Goal: Task Accomplishment & Management: Complete application form

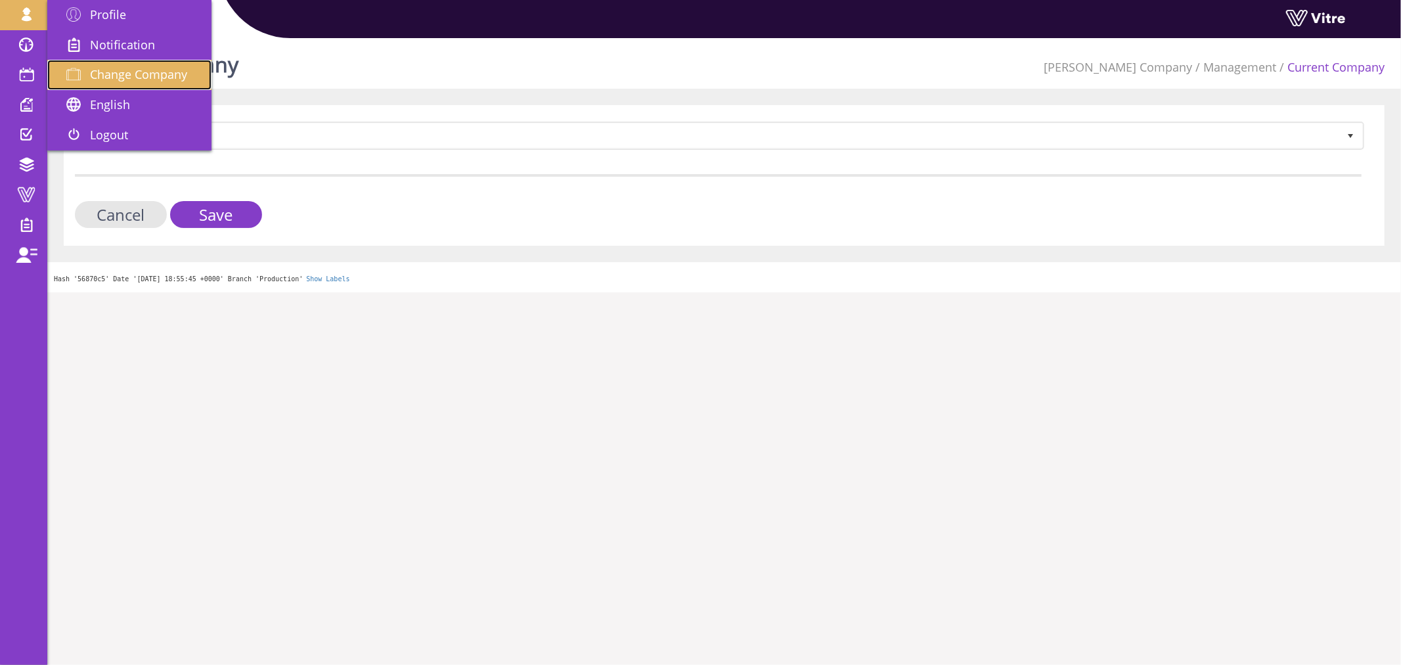
click at [132, 74] on span "Change Company" at bounding box center [138, 74] width 97 height 16
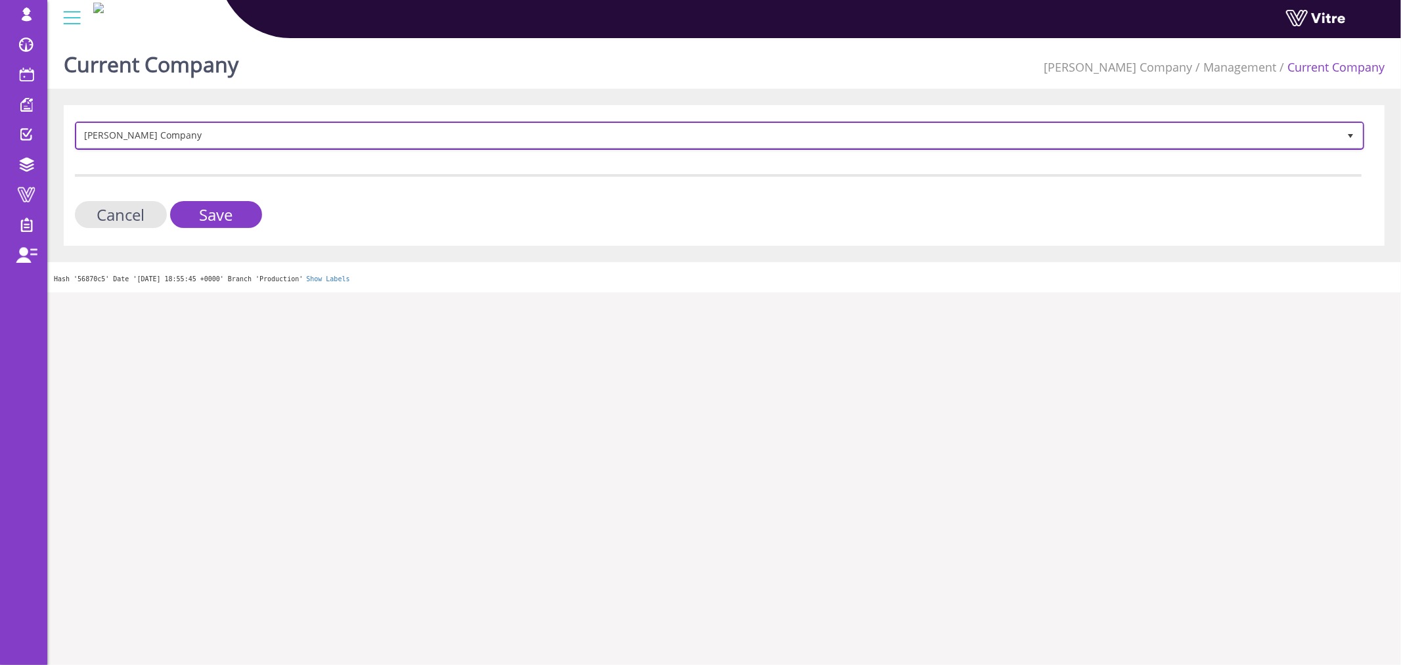
click at [204, 145] on span "Lishay's Company" at bounding box center [708, 135] width 1262 height 24
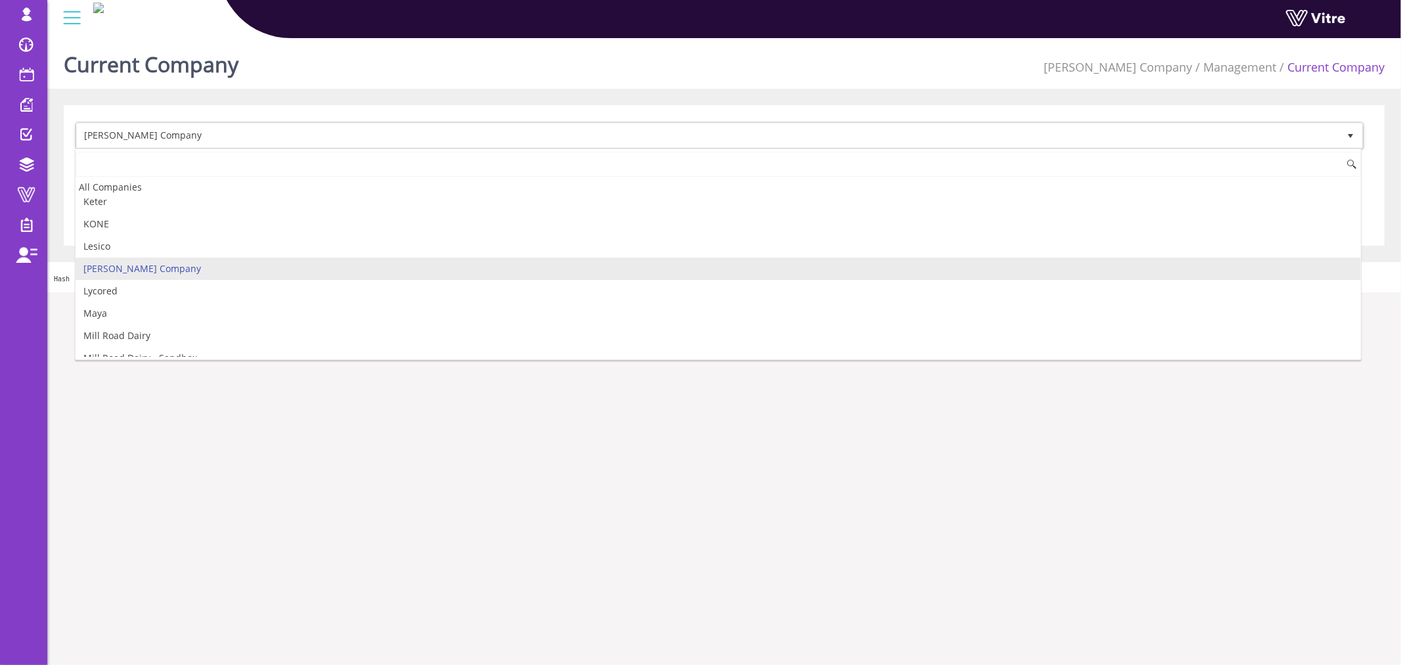
scroll to position [788, 0]
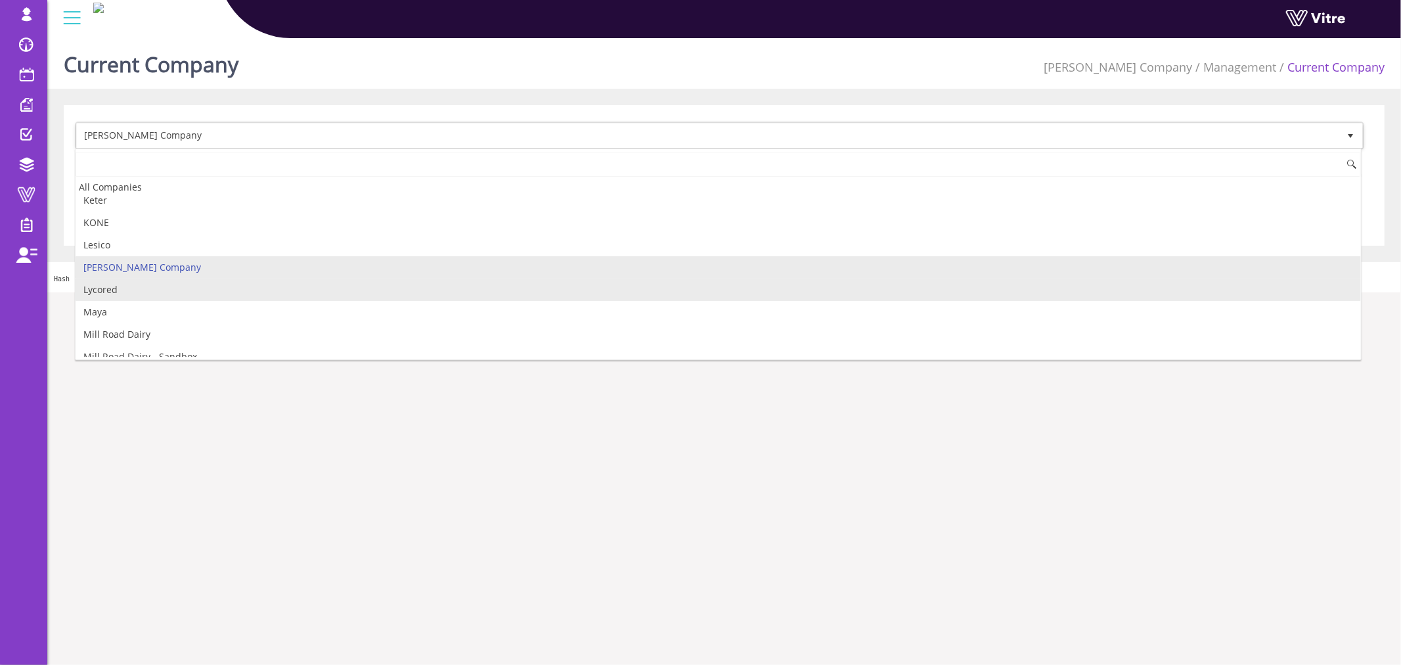
click at [195, 299] on li "Lycored" at bounding box center [718, 290] width 1285 height 22
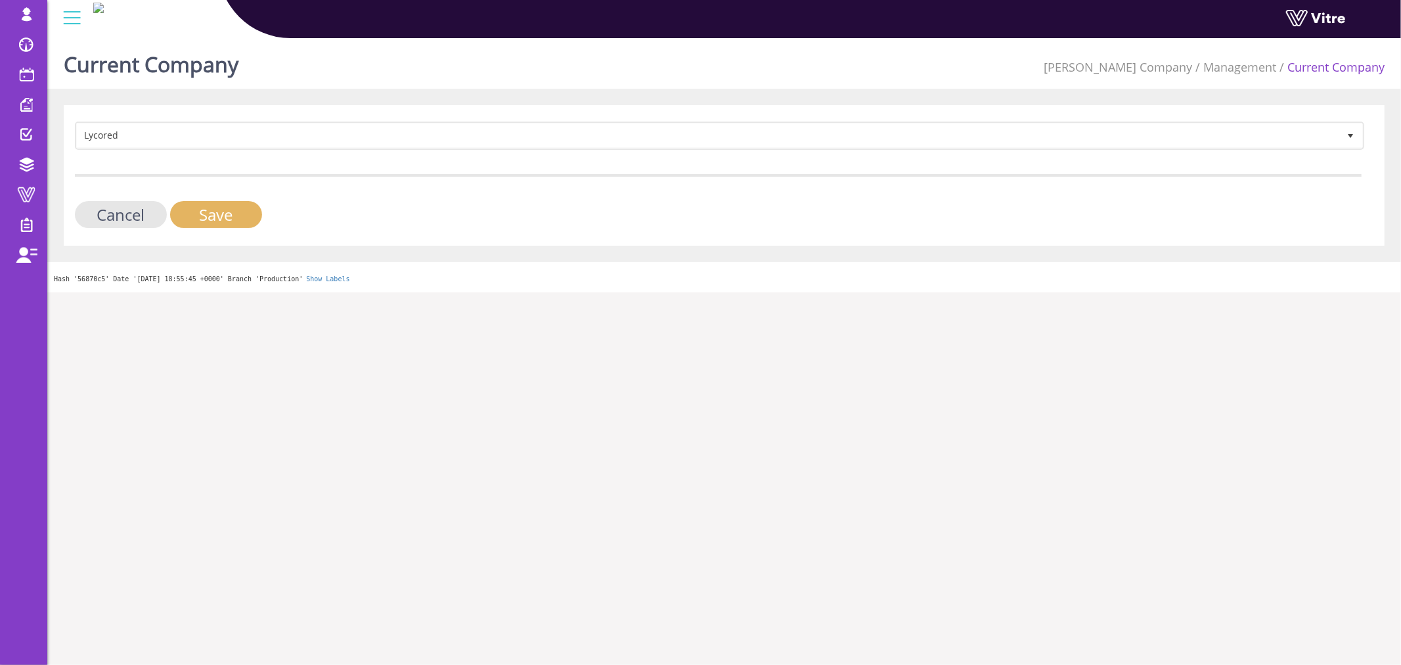
click at [219, 202] on input "Save" at bounding box center [216, 214] width 92 height 27
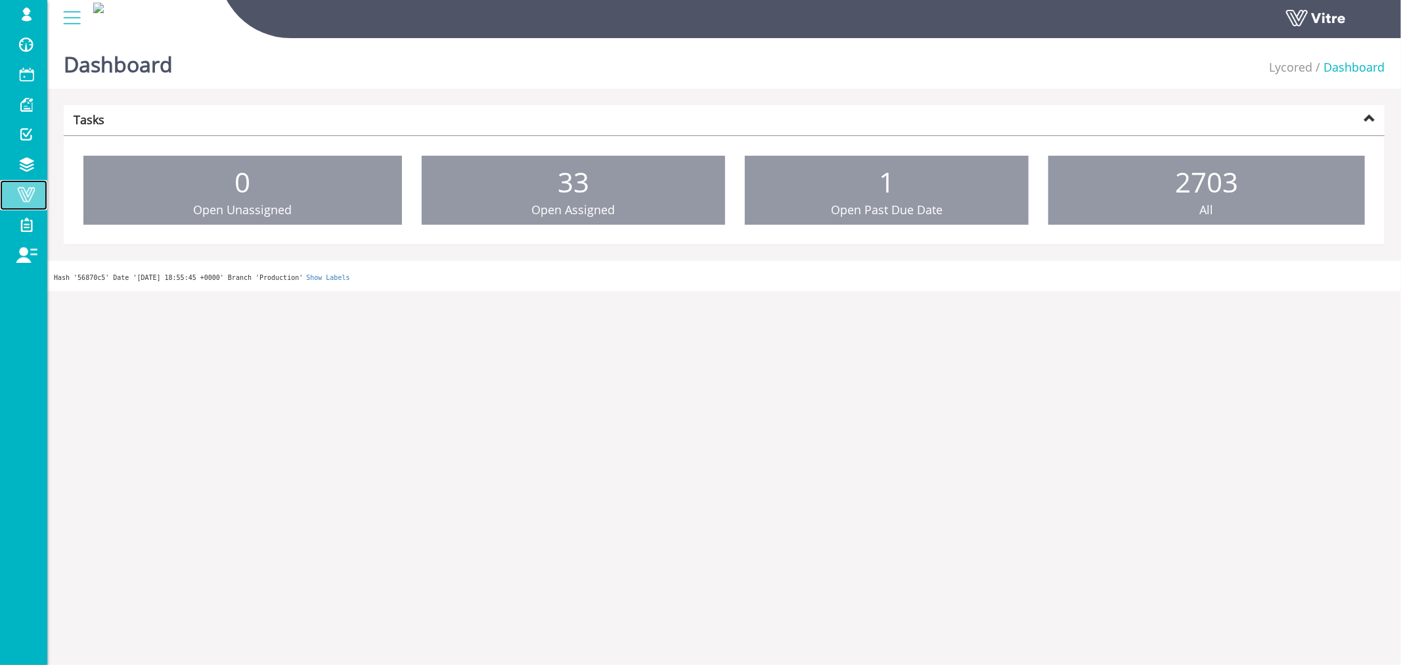
click at [35, 200] on span at bounding box center [26, 195] width 33 height 16
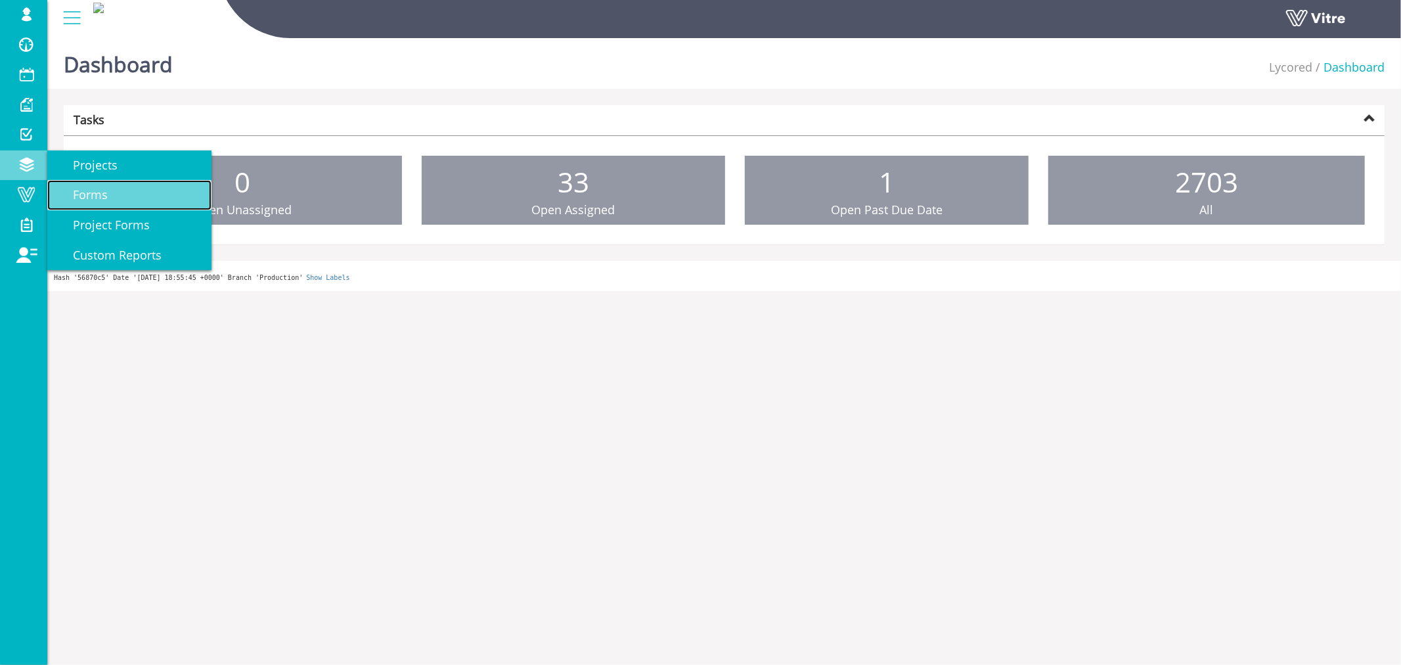
click at [127, 187] on link "Forms" at bounding box center [129, 195] width 164 height 30
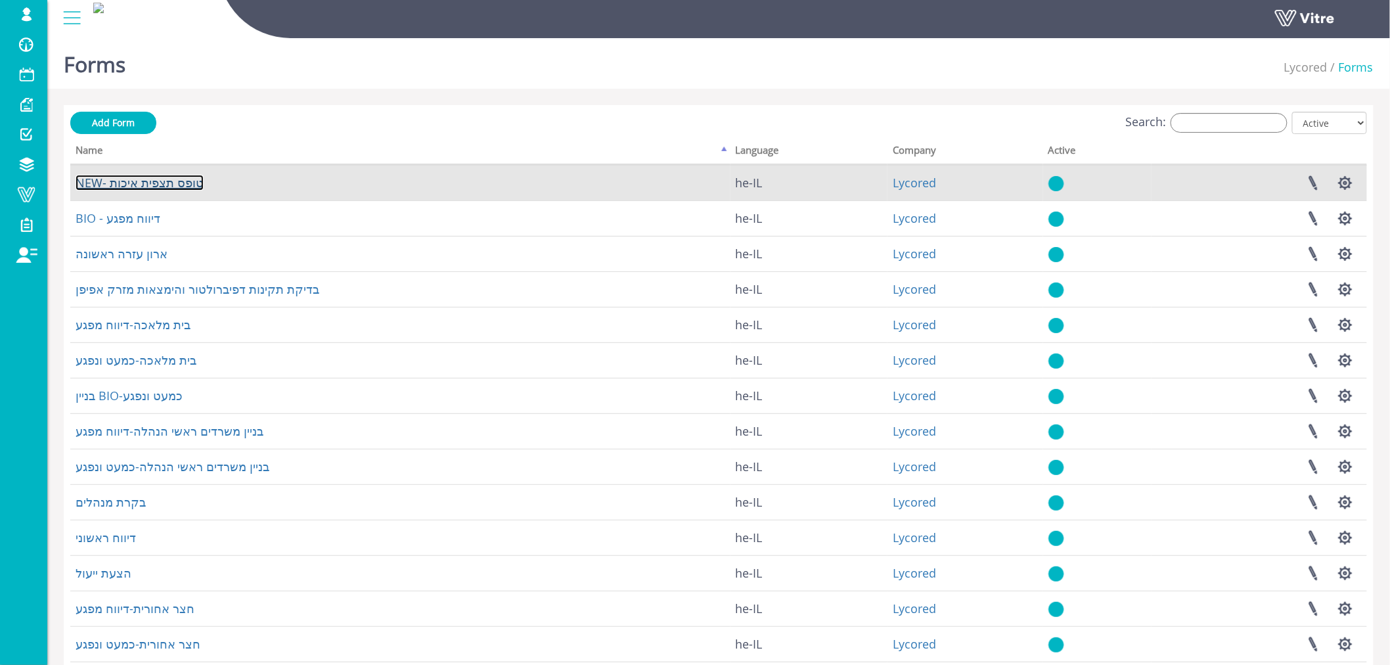
click at [142, 179] on link "NEW- טופס תצפית איכות" at bounding box center [140, 183] width 128 height 16
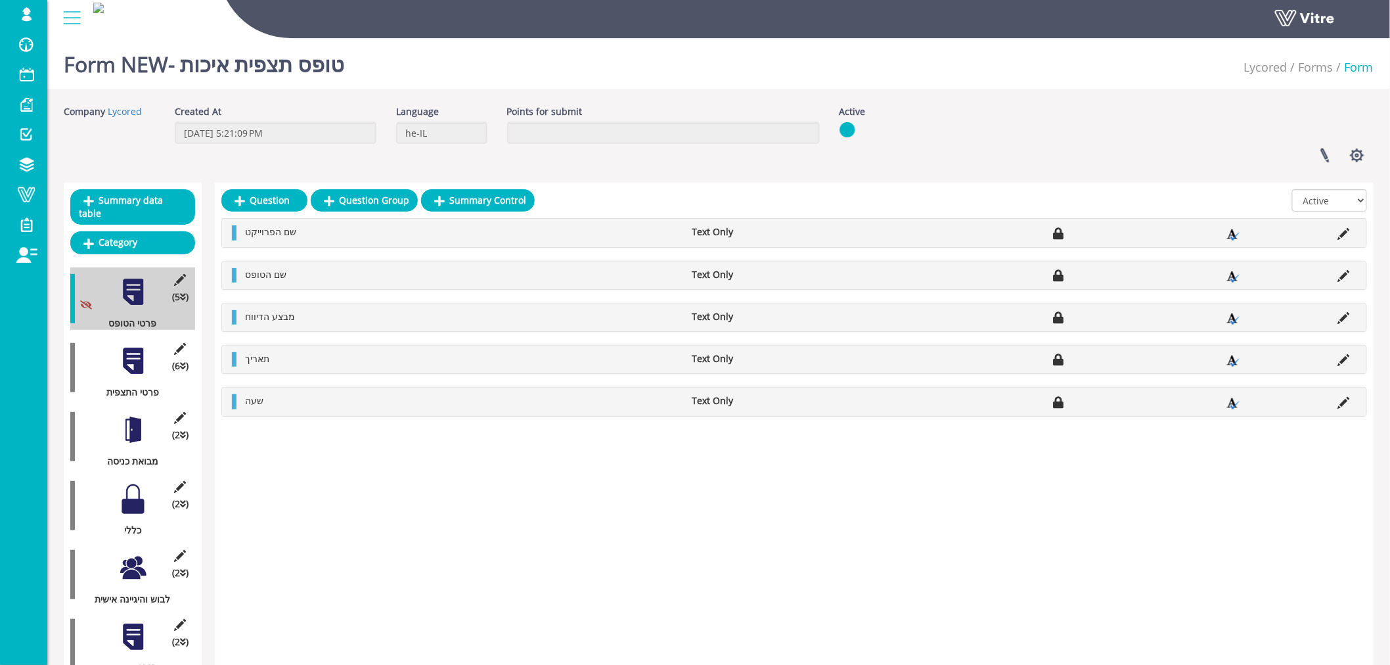
click at [129, 415] on div at bounding box center [133, 430] width 30 height 30
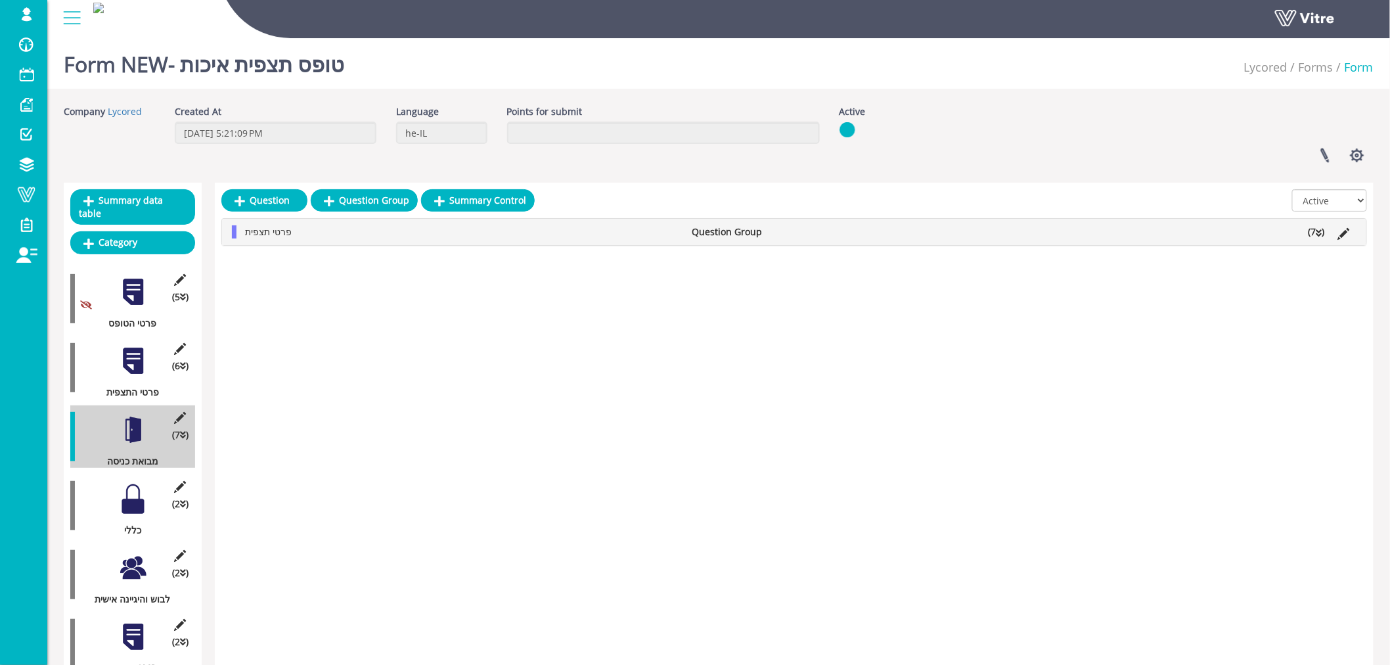
click at [1318, 238] on li "(7 )" at bounding box center [1317, 231] width 30 height 13
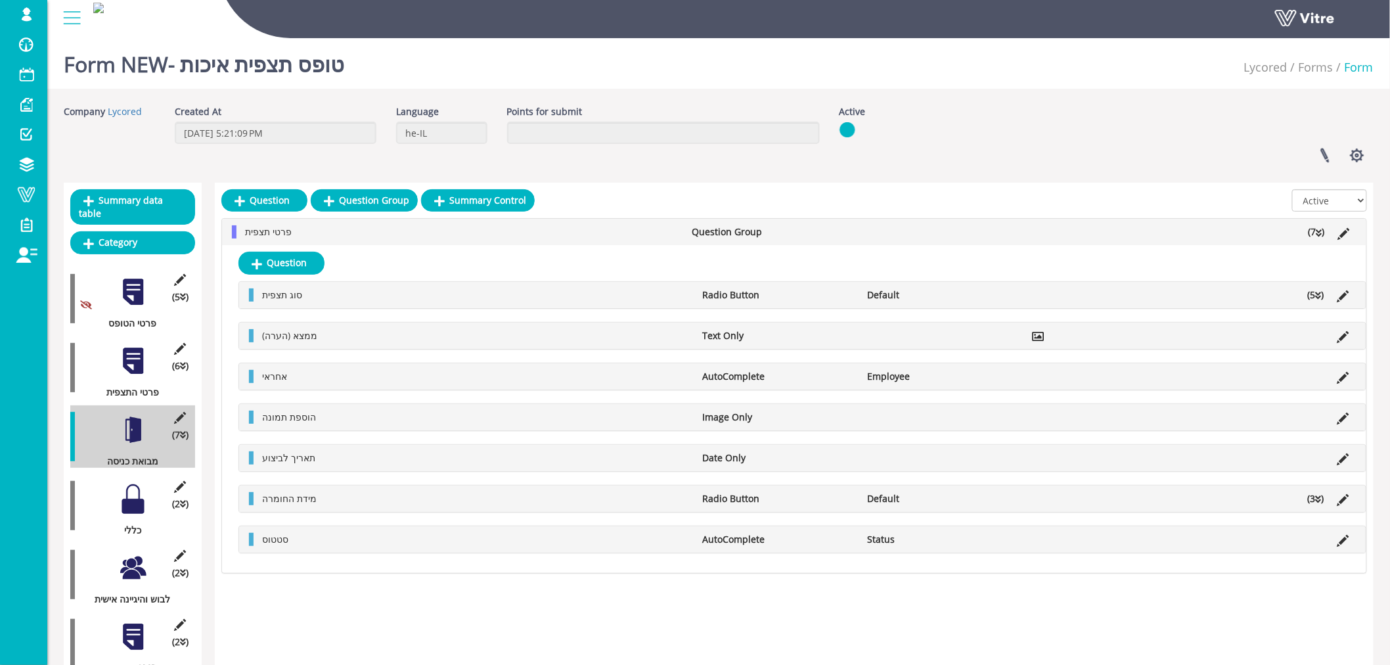
click at [131, 484] on div at bounding box center [133, 499] width 30 height 30
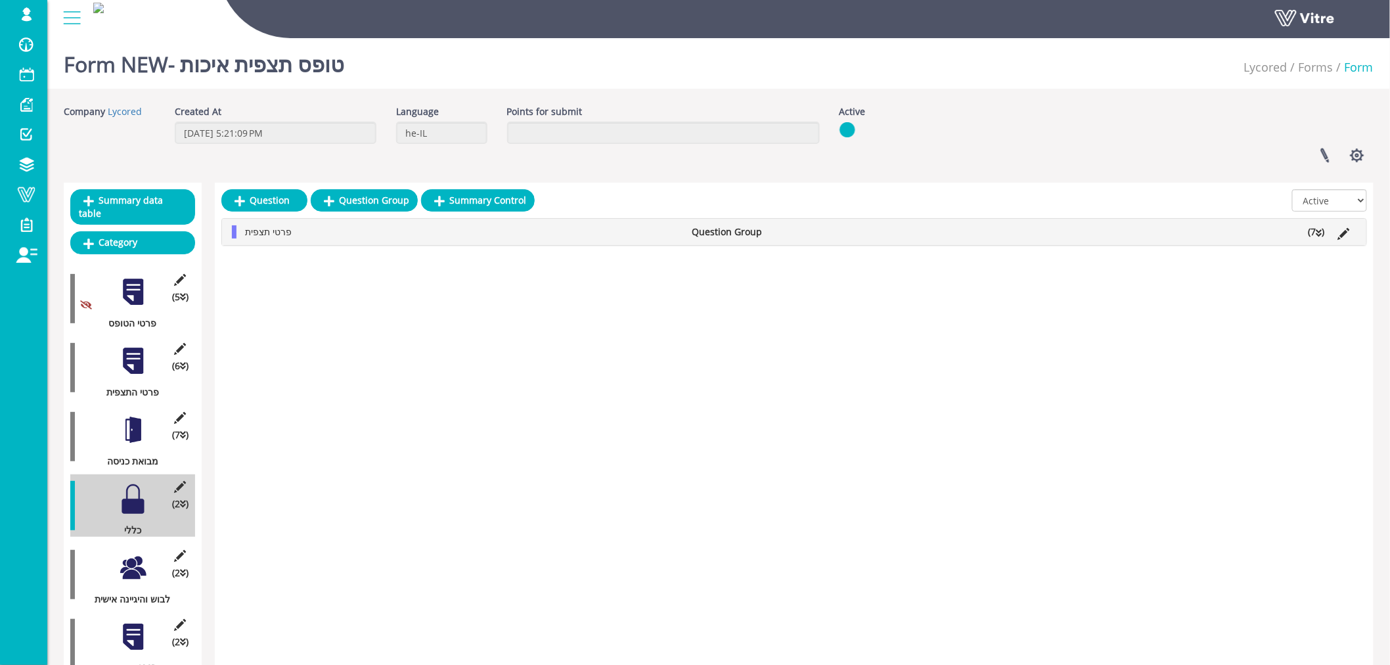
click at [1325, 229] on li "(7 )" at bounding box center [1317, 231] width 30 height 13
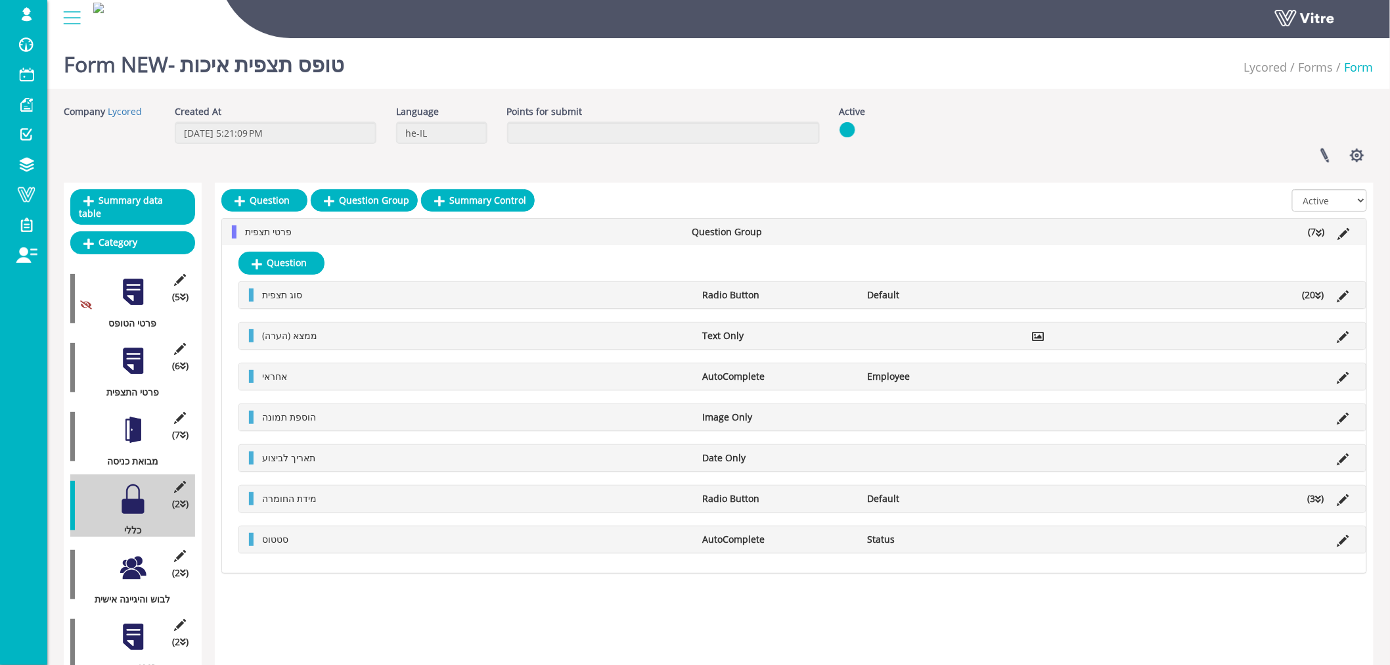
click at [128, 553] on div at bounding box center [133, 568] width 30 height 30
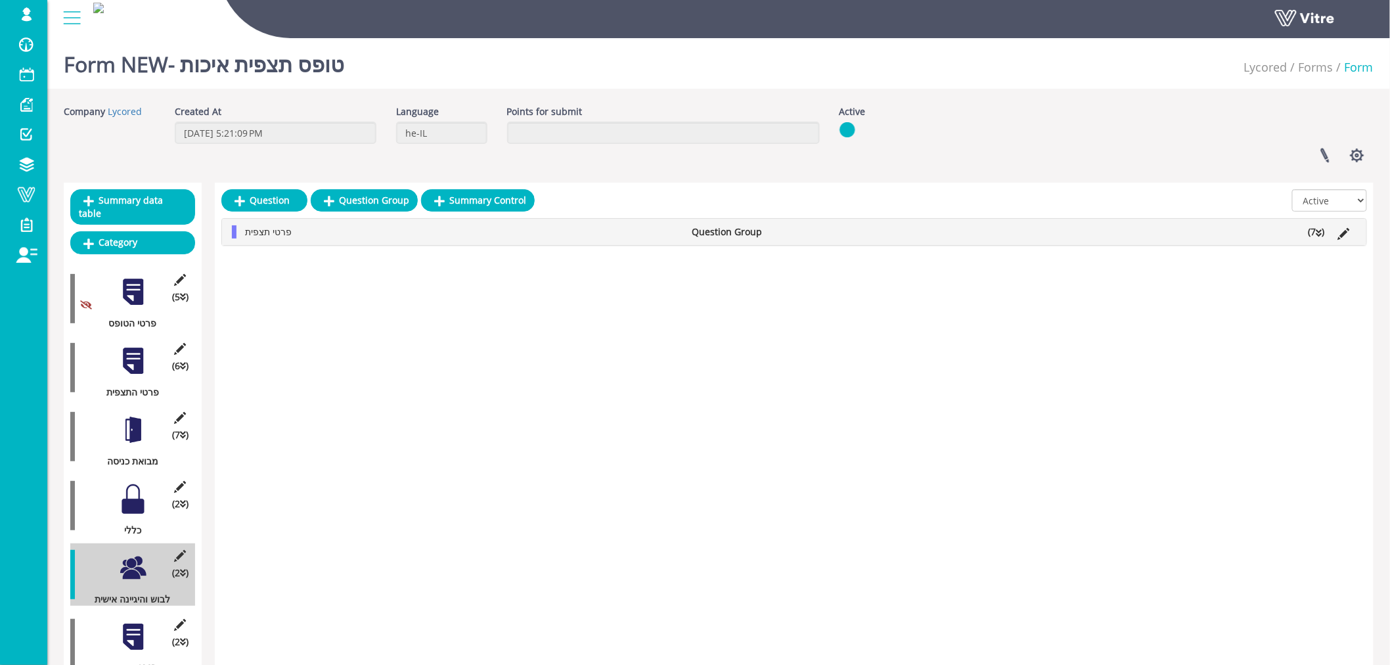
click at [1316, 231] on li "(7 )" at bounding box center [1317, 231] width 30 height 13
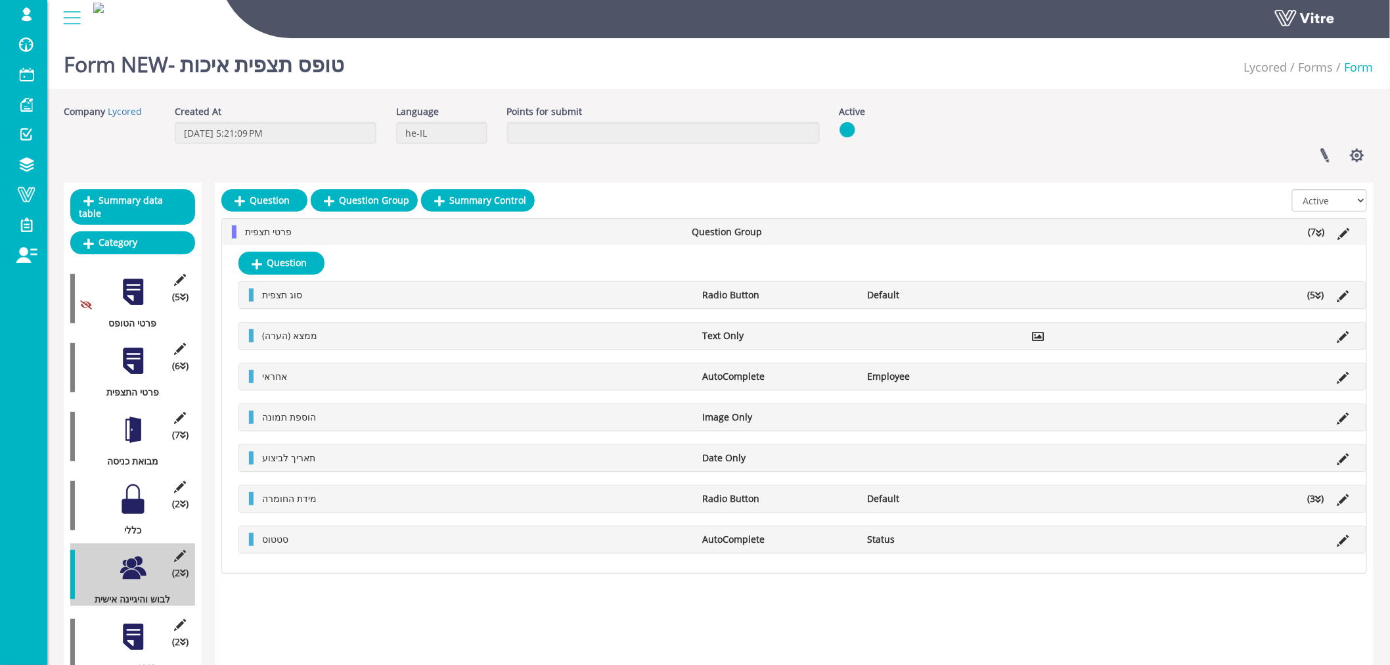
click at [139, 625] on div at bounding box center [133, 637] width 30 height 30
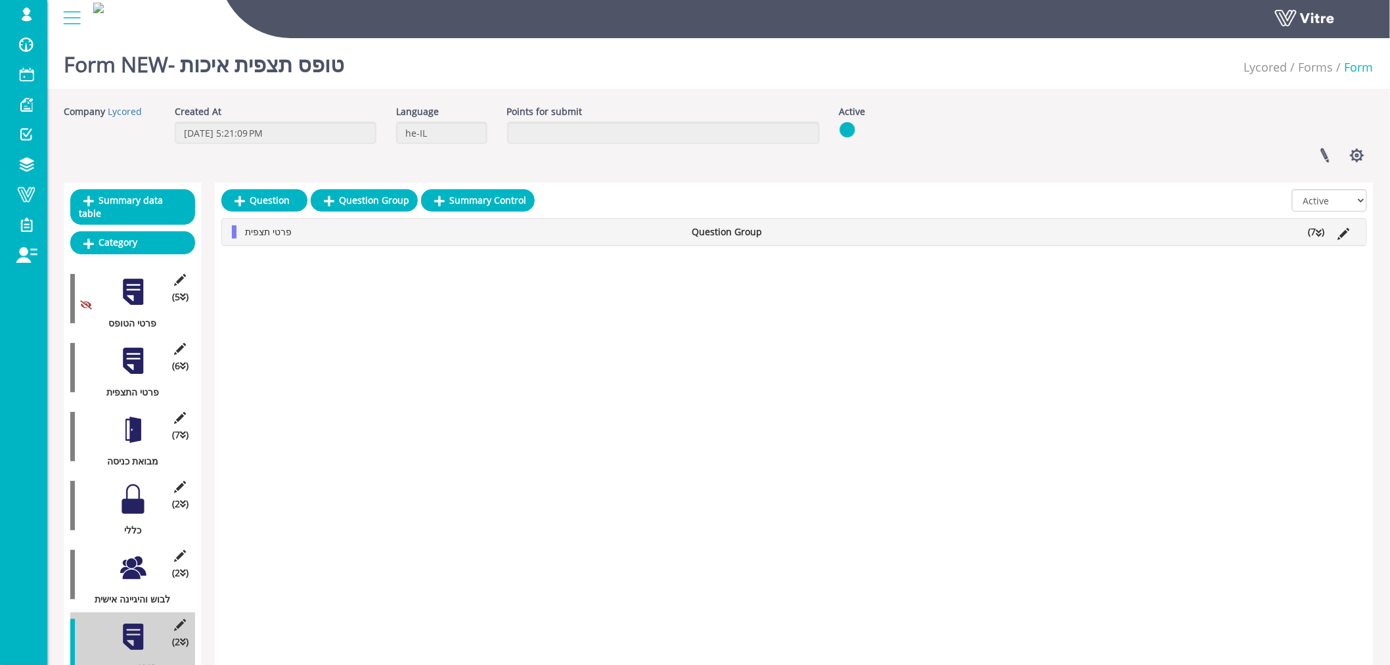
click at [1322, 234] on li "(7 )" at bounding box center [1317, 231] width 30 height 13
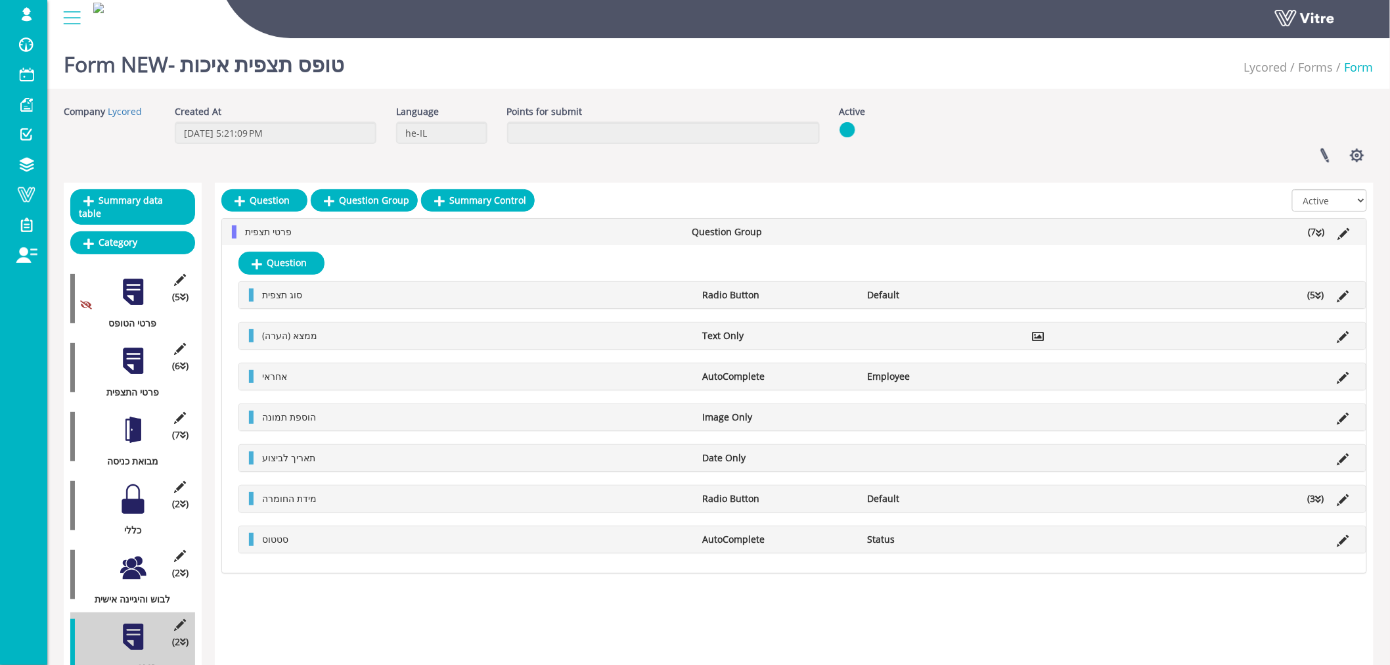
click at [143, 280] on div at bounding box center [133, 292] width 30 height 30
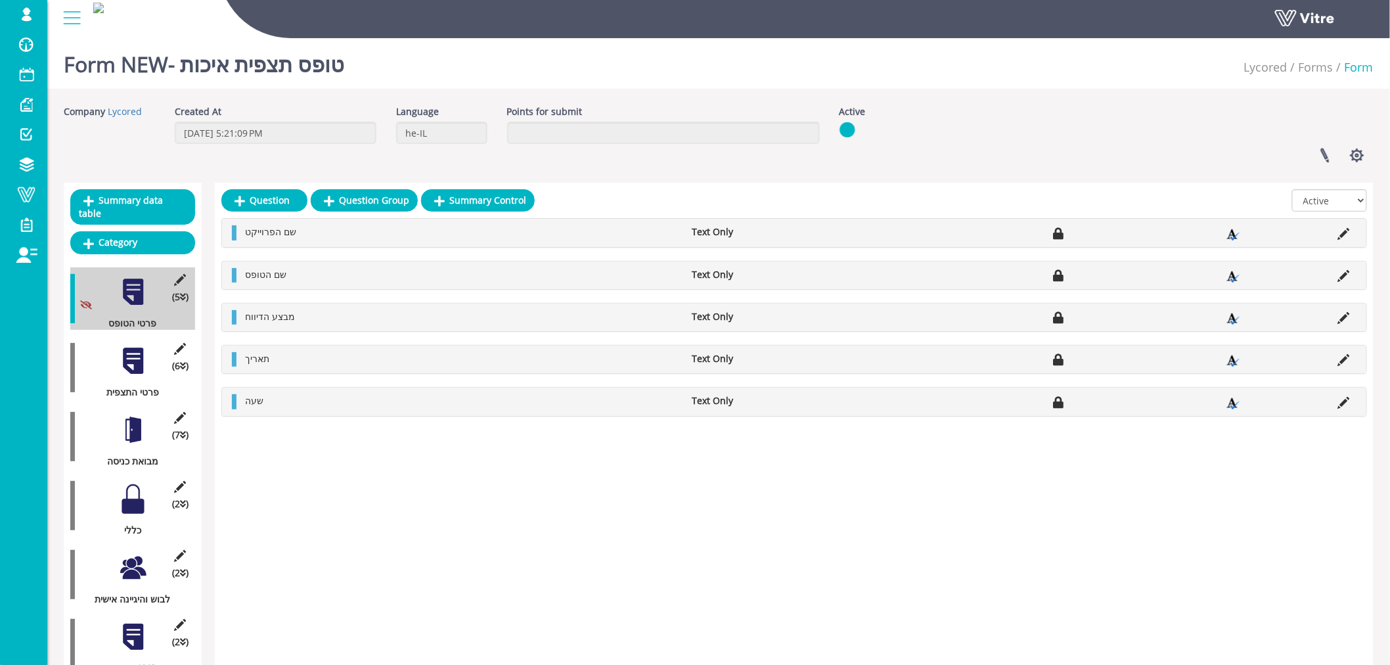
click at [139, 346] on div at bounding box center [133, 361] width 30 height 30
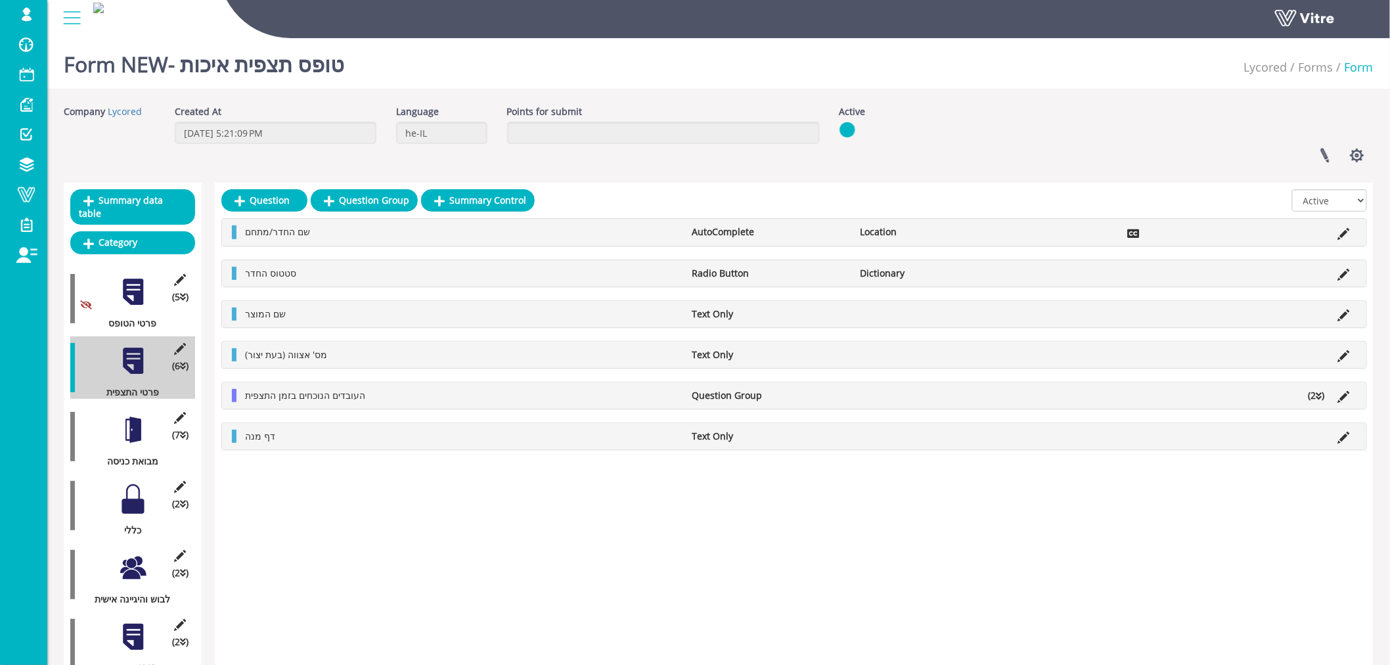
click at [132, 415] on div at bounding box center [133, 430] width 30 height 30
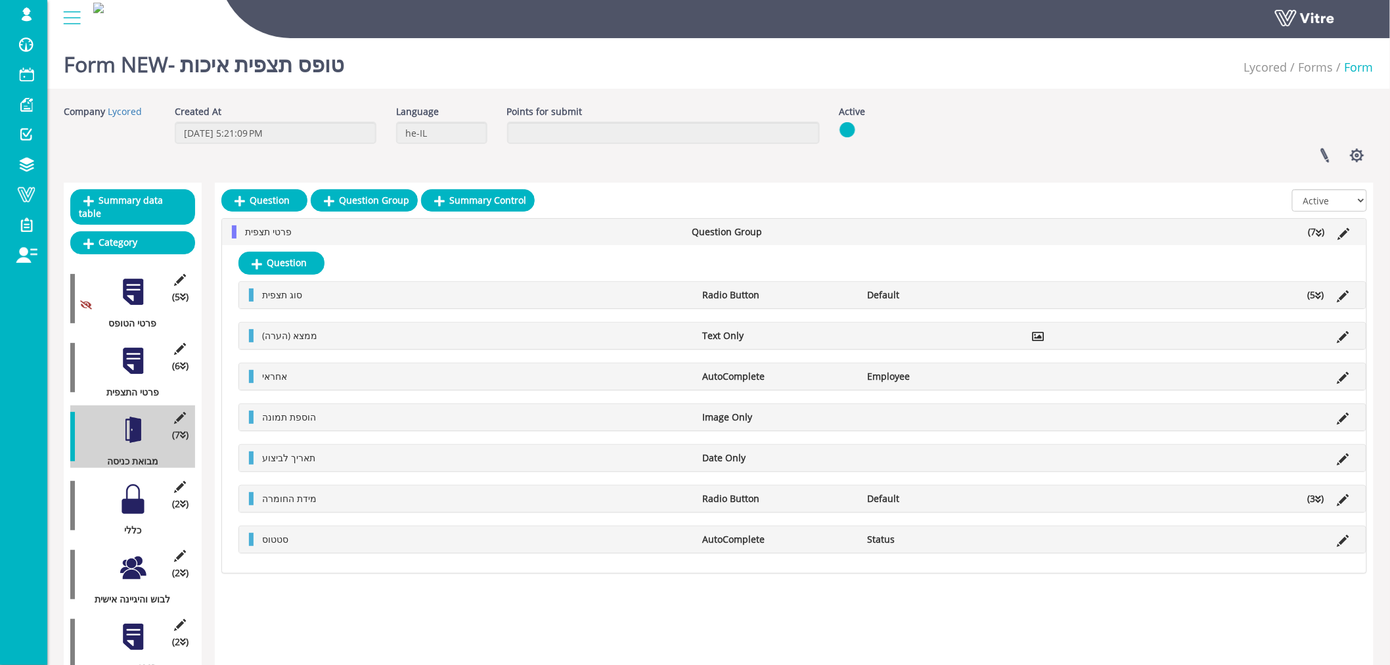
click at [1316, 230] on li "(7 )" at bounding box center [1317, 231] width 30 height 13
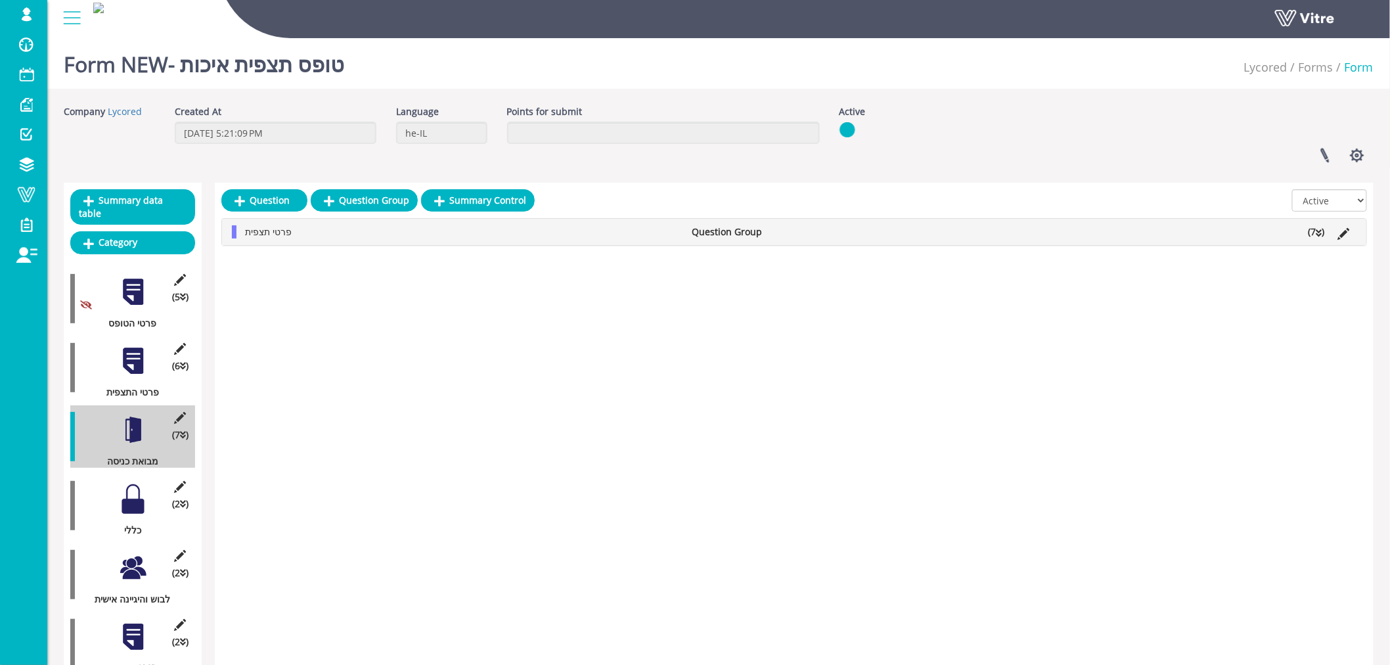
click at [1316, 230] on li "(7 )" at bounding box center [1317, 231] width 30 height 13
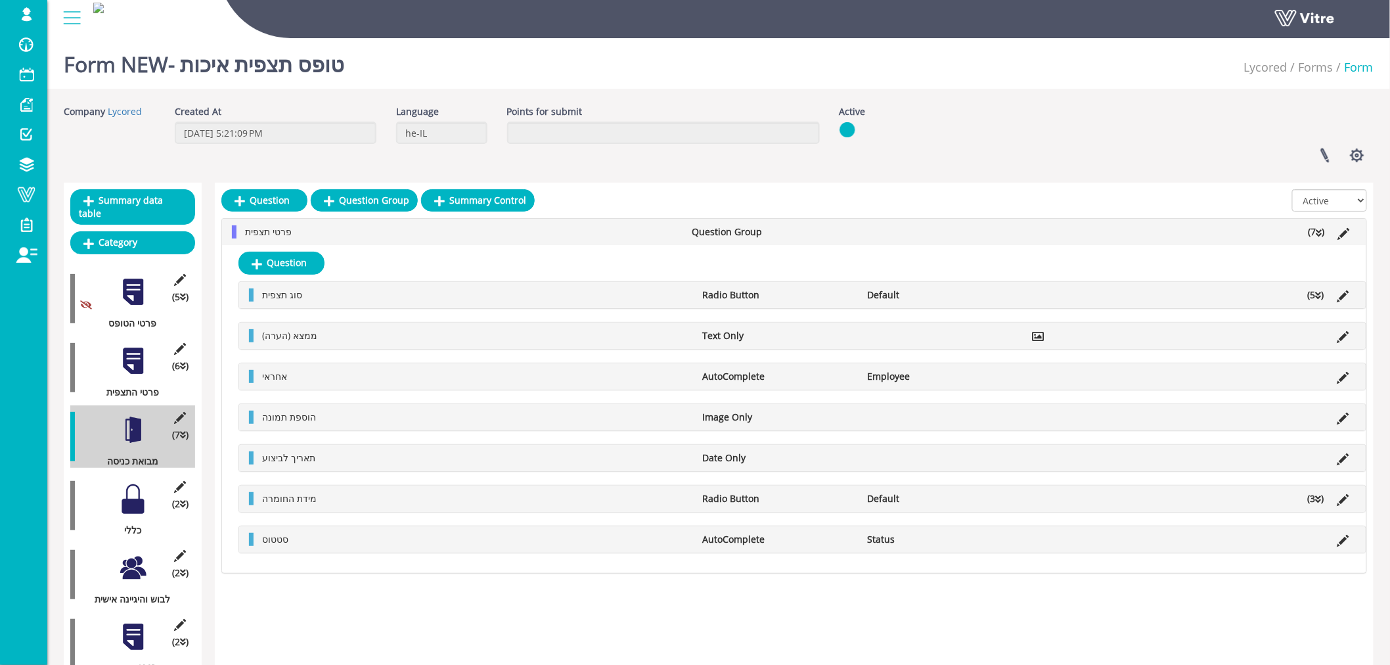
click at [1312, 290] on li "(5 )" at bounding box center [1316, 294] width 30 height 13
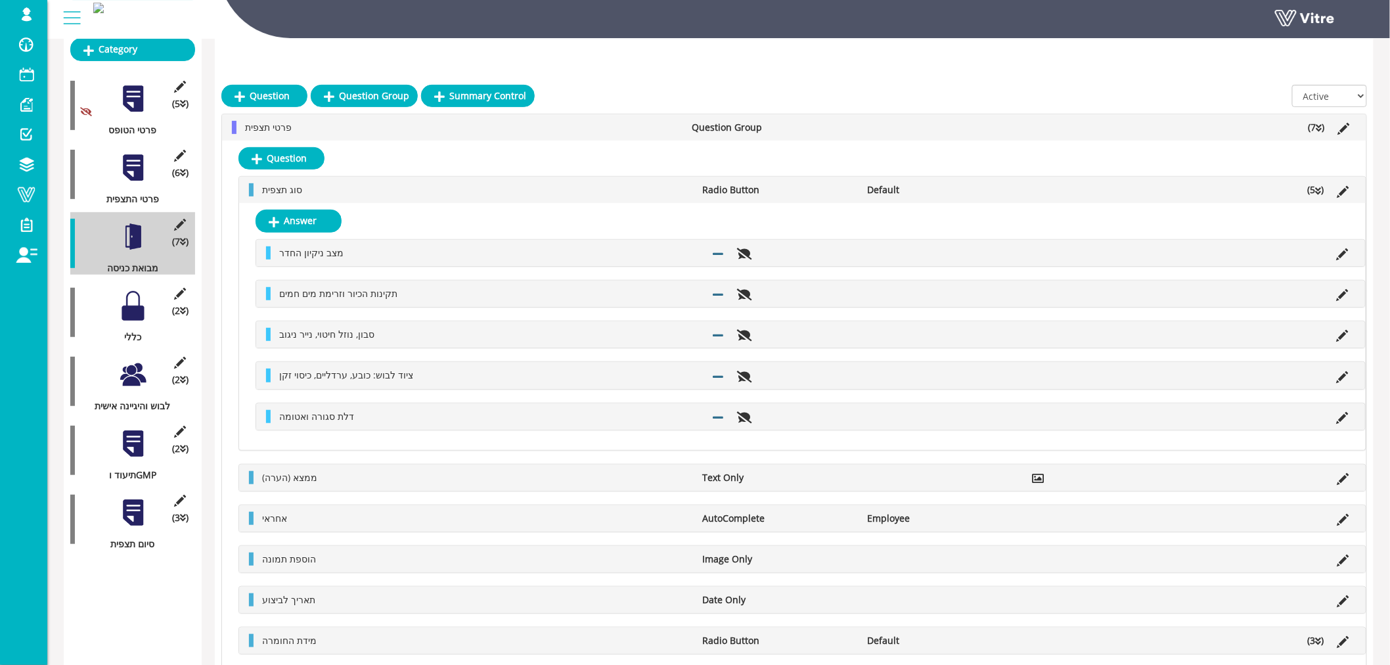
scroll to position [219, 0]
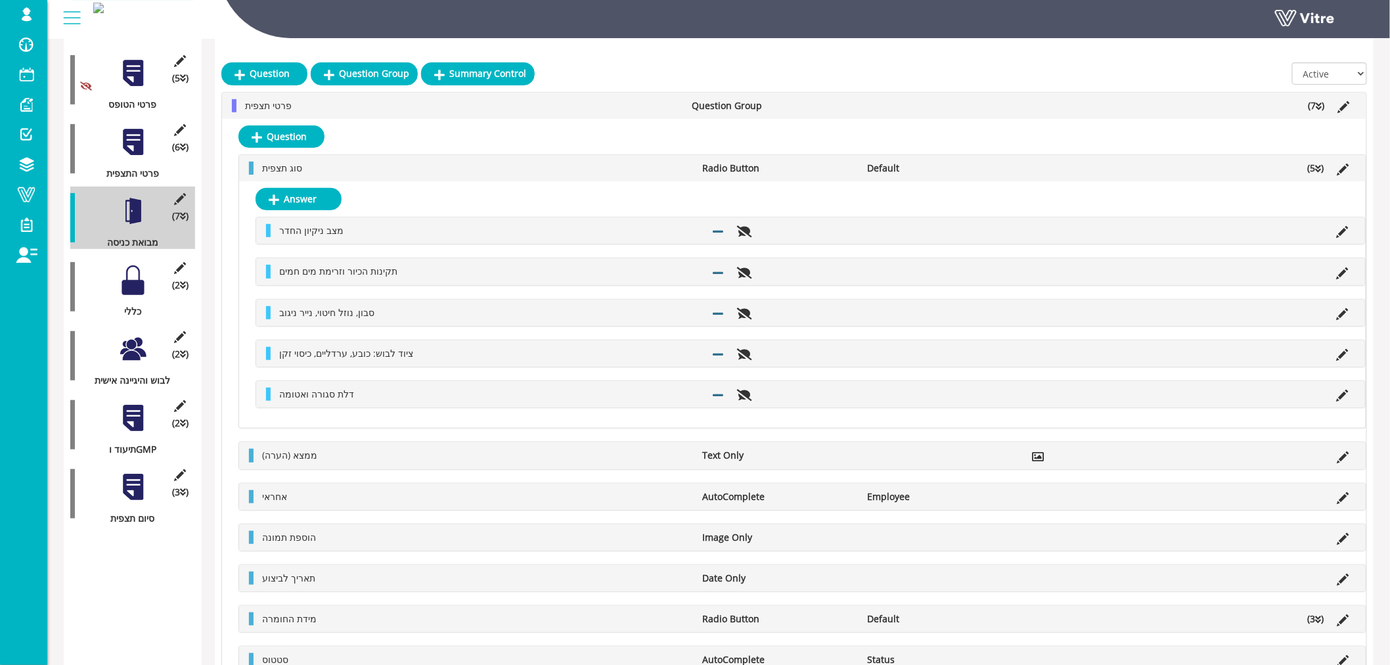
click at [1102, 496] on li at bounding box center [1113, 496] width 25 height 13
click at [133, 271] on div at bounding box center [133, 280] width 30 height 30
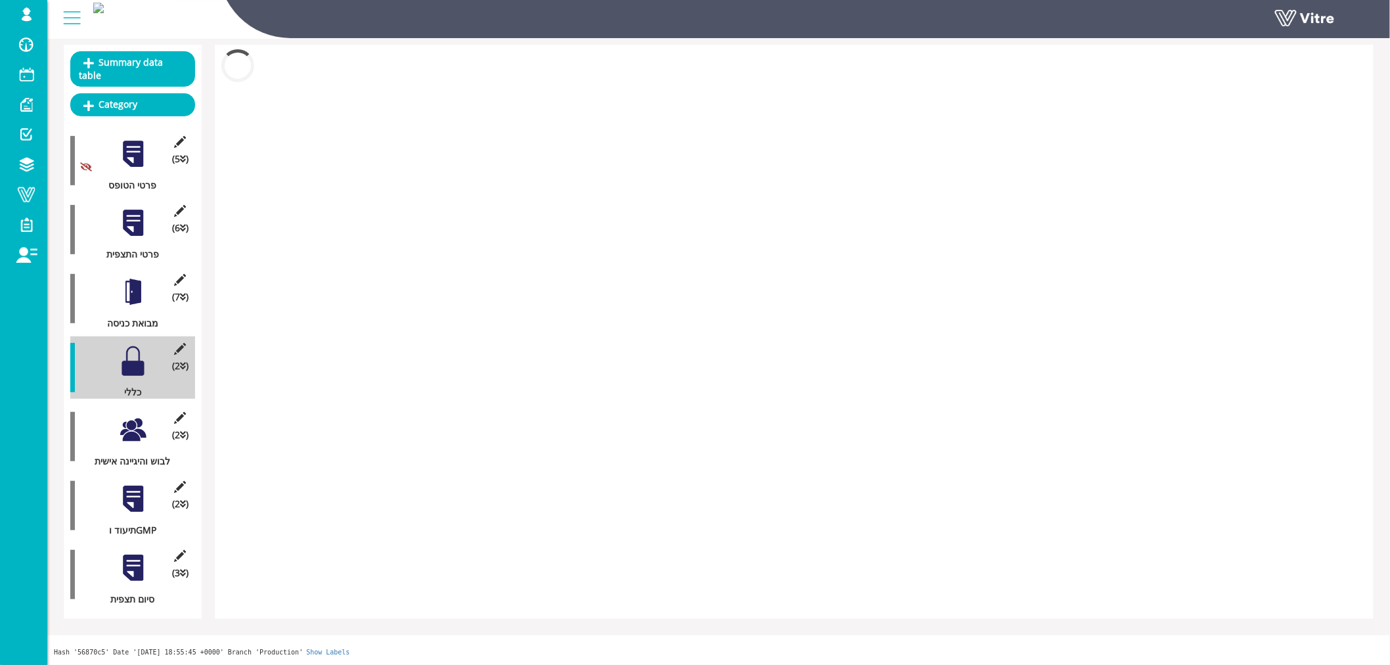
scroll to position [125, 0]
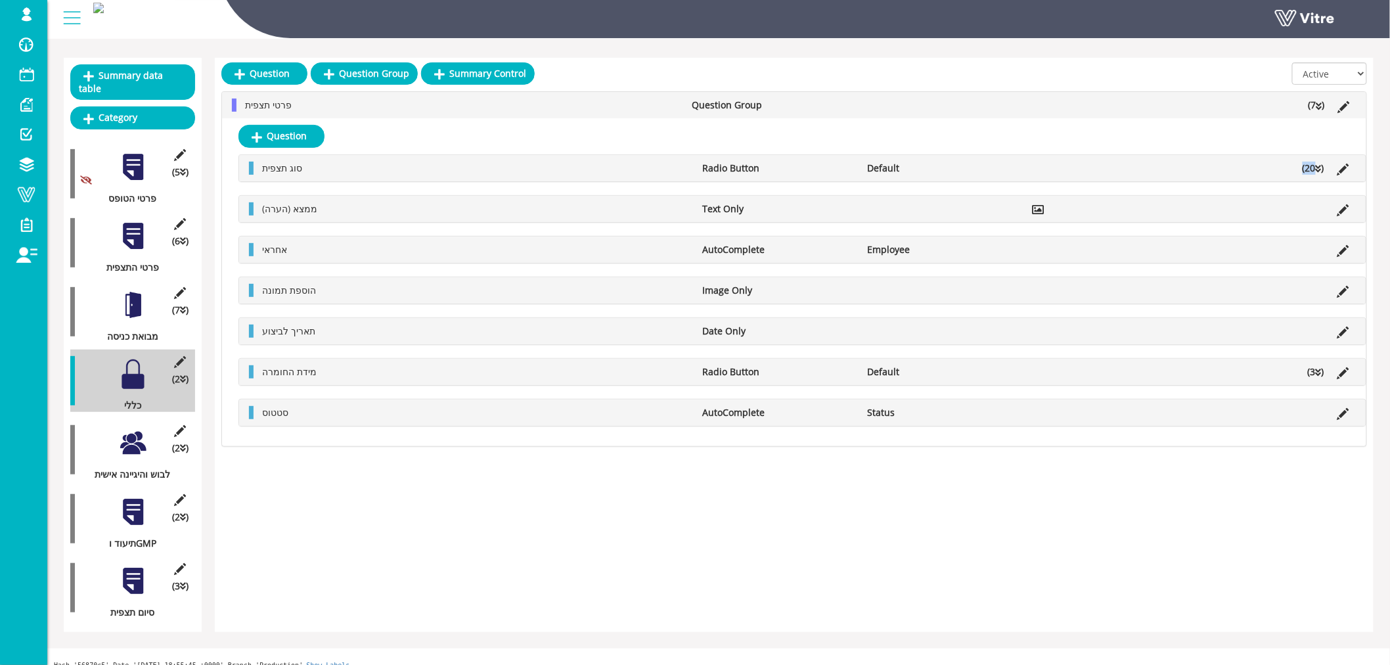
drag, startPoint x: 1332, startPoint y: 167, endPoint x: 1314, endPoint y: 165, distance: 17.8
click at [1314, 165] on ul "סוג תצפית Radio Button Default (20 )" at bounding box center [806, 168] width 1100 height 13
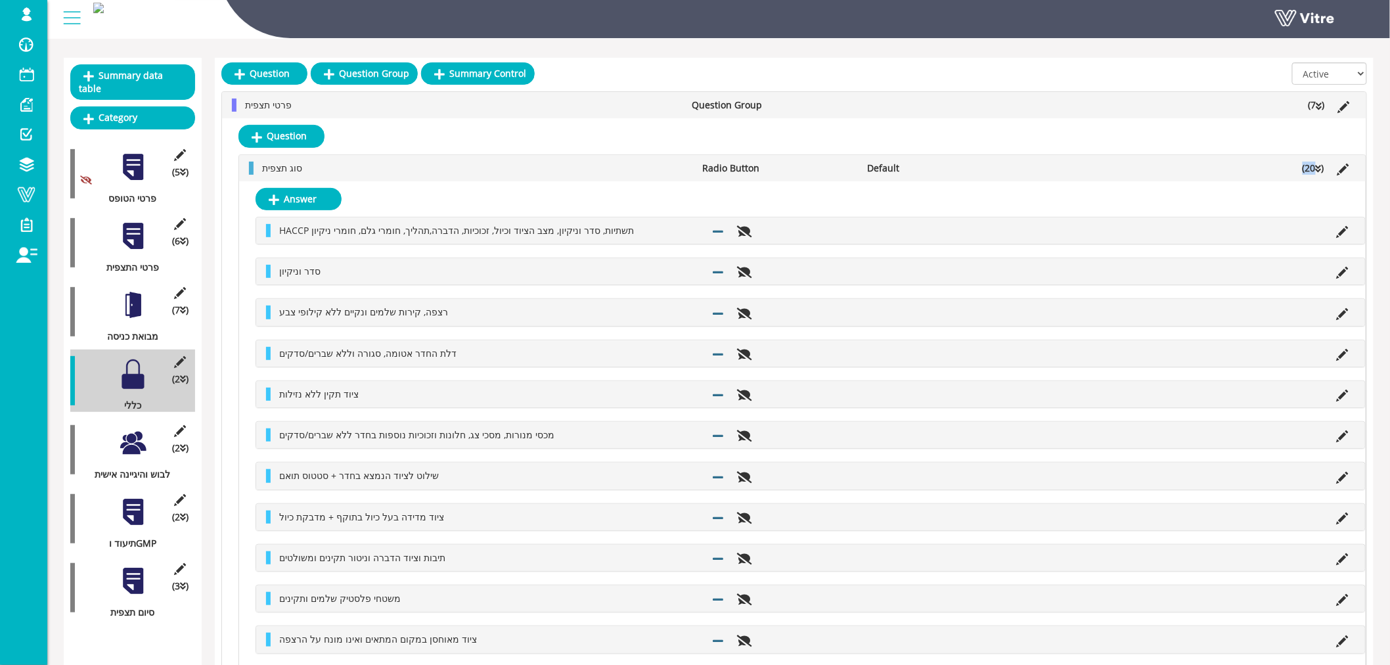
scroll to position [219, 0]
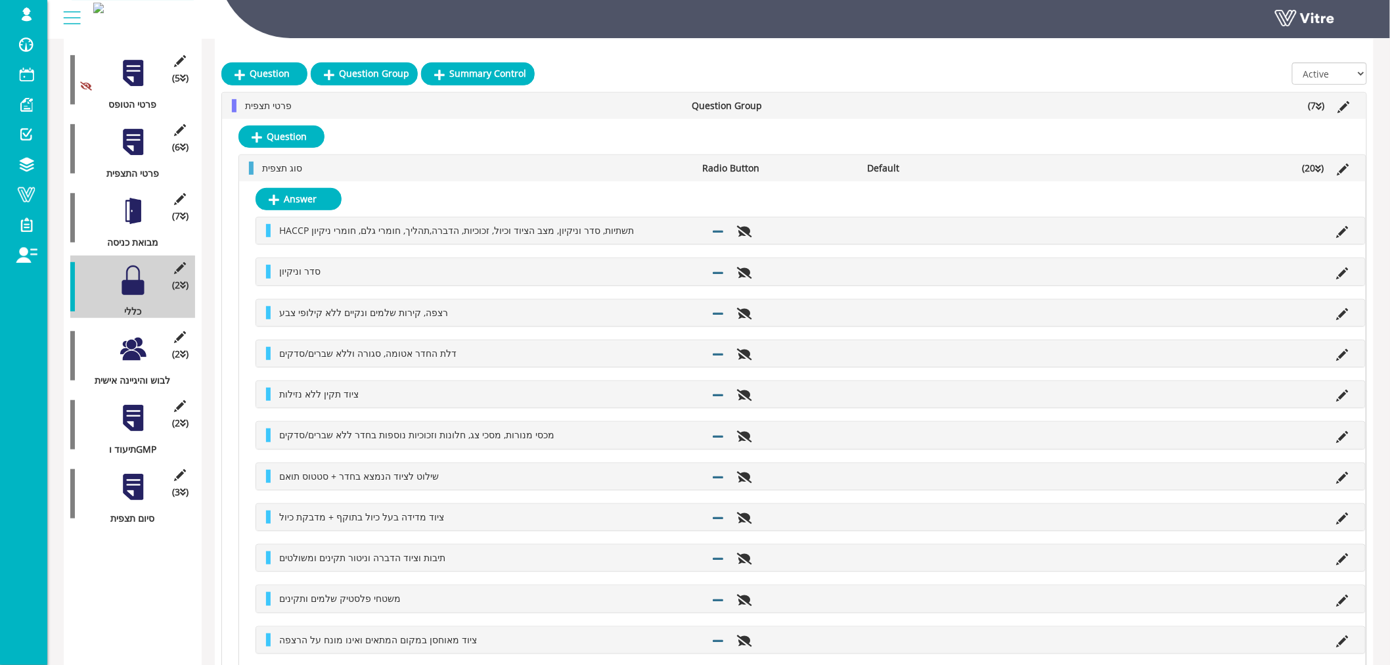
click at [1316, 166] on icon at bounding box center [1319, 168] width 6 height 9
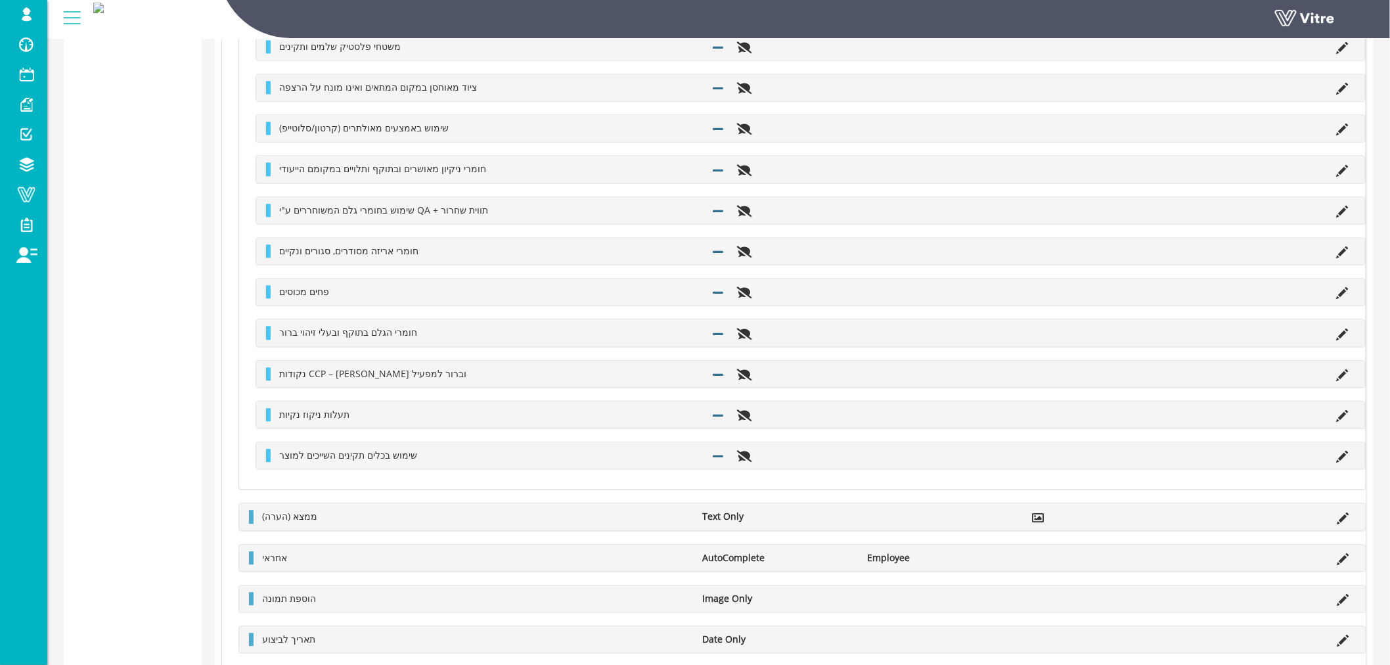
scroll to position [1167, 0]
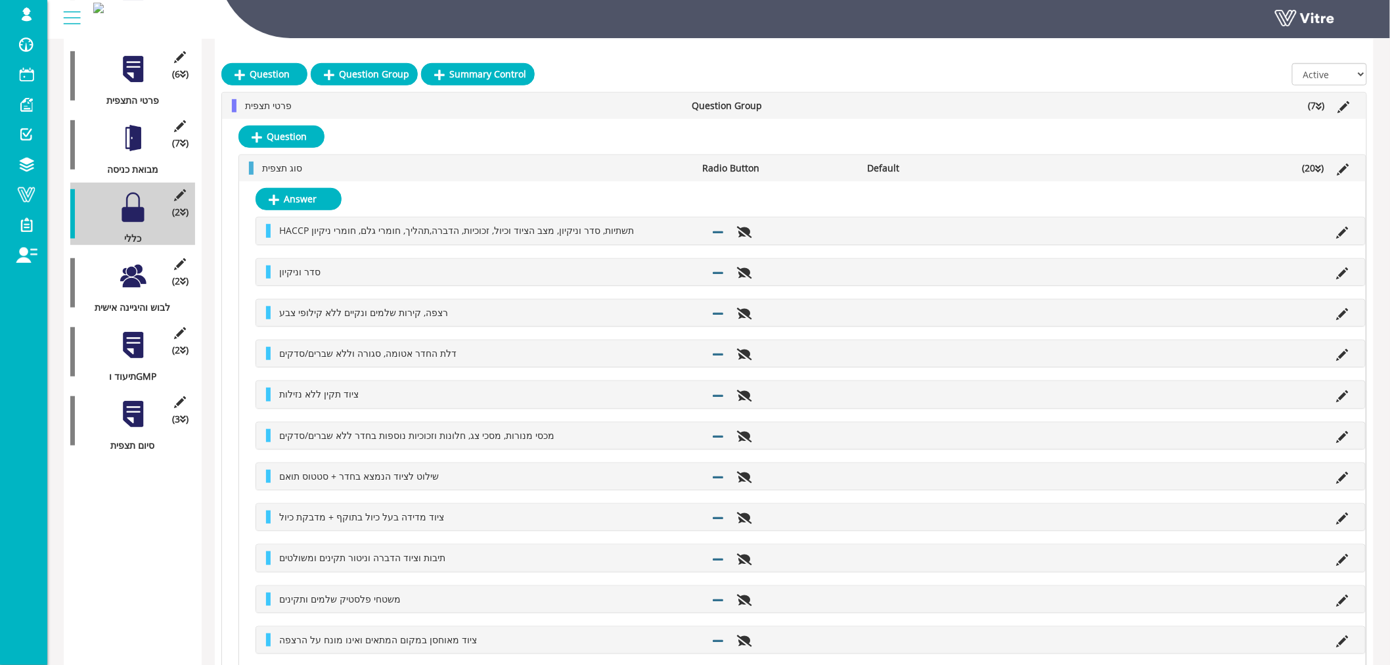
click at [121, 264] on div at bounding box center [133, 276] width 30 height 30
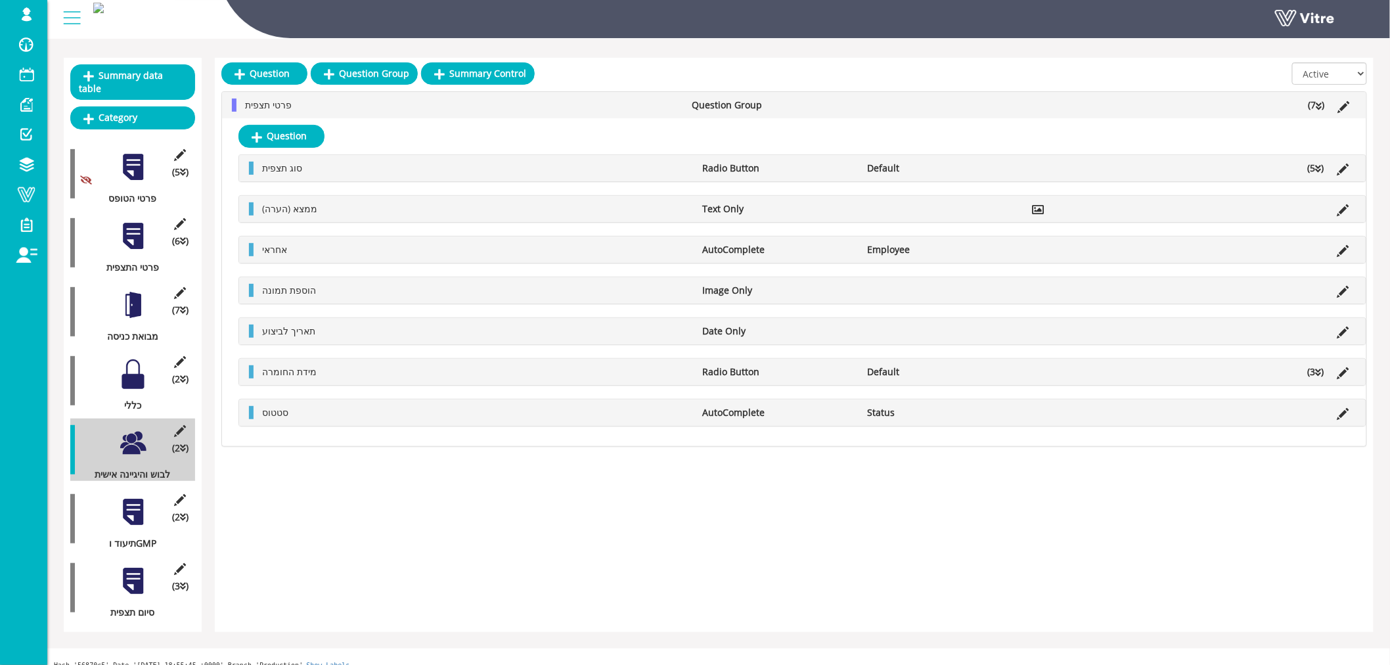
click at [141, 507] on div at bounding box center [133, 512] width 30 height 30
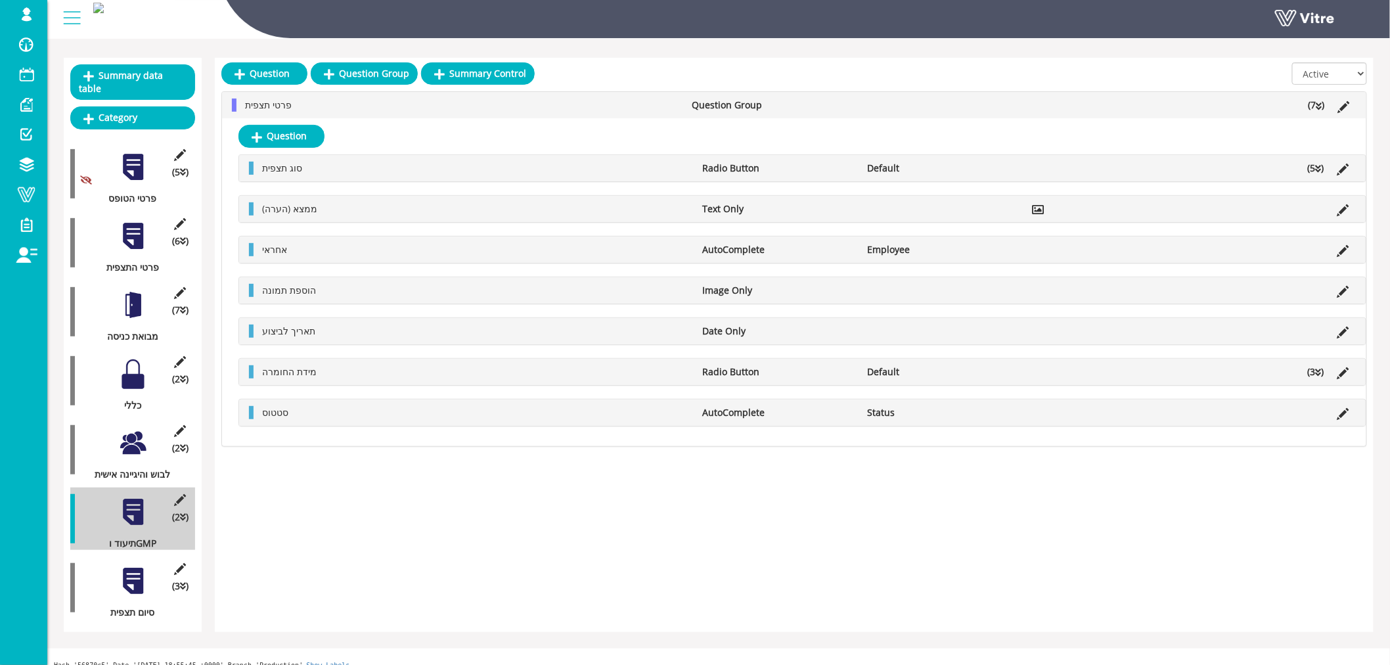
click at [118, 566] on div at bounding box center [133, 581] width 30 height 30
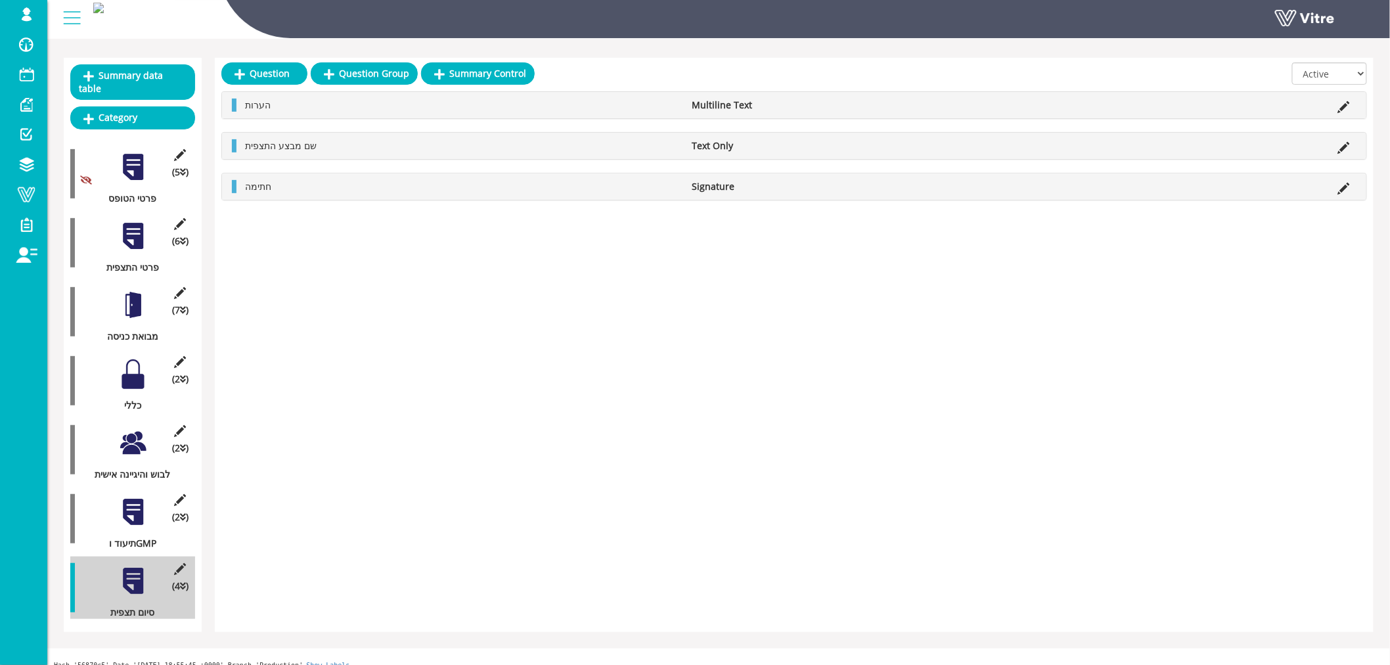
click at [129, 506] on div at bounding box center [133, 512] width 30 height 30
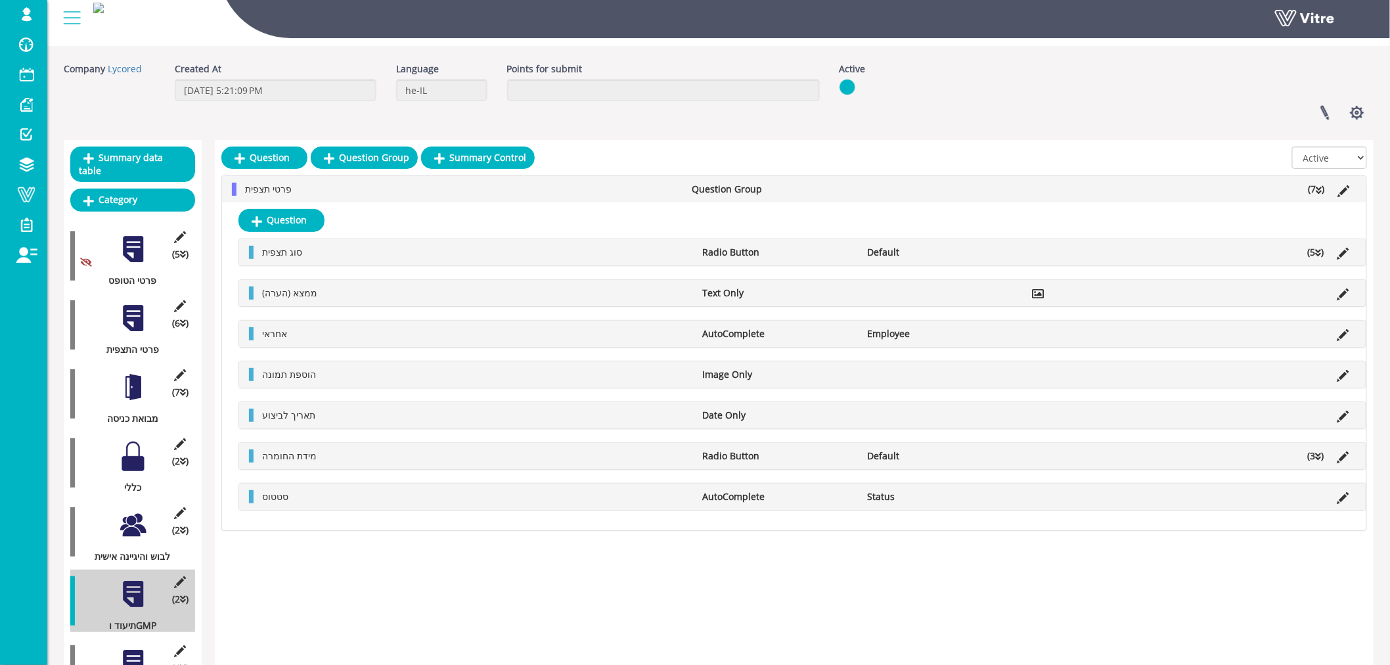
scroll to position [0, 0]
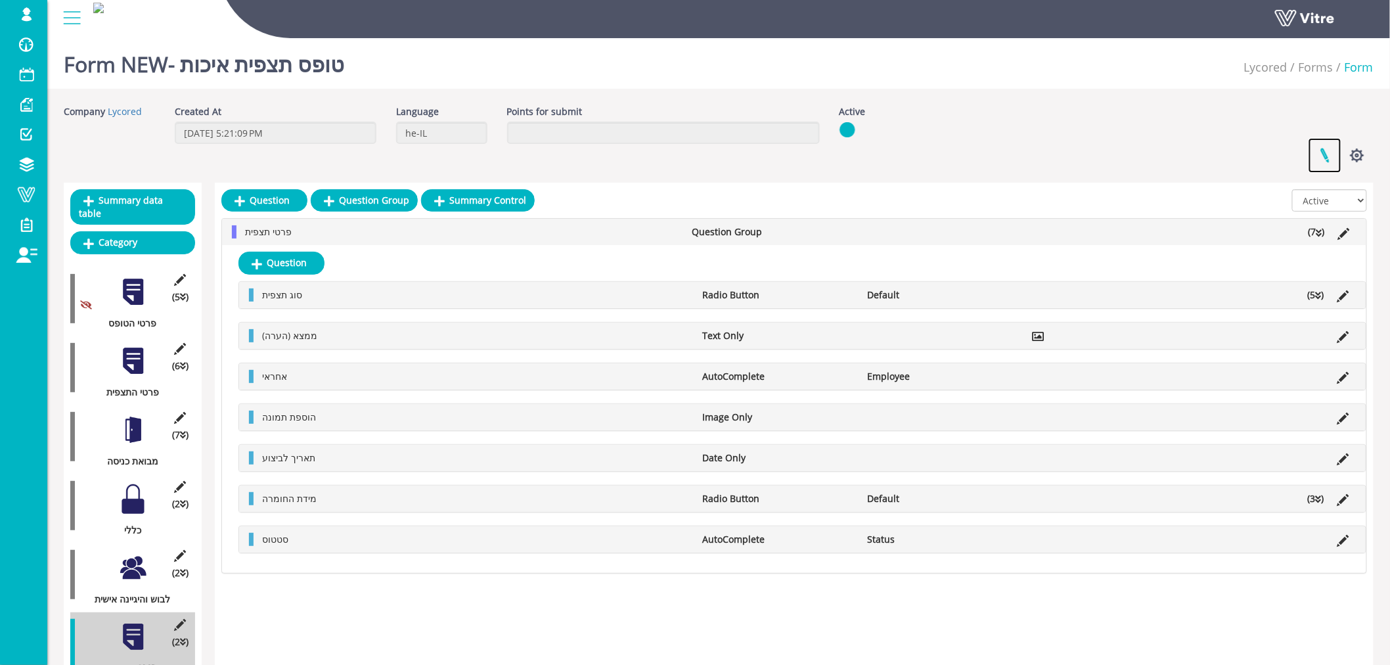
click at [1322, 150] on link at bounding box center [1324, 155] width 33 height 35
click at [1323, 155] on link at bounding box center [1324, 155] width 33 height 35
click at [1327, 156] on link at bounding box center [1324, 155] width 33 height 35
click at [16, 200] on span at bounding box center [26, 195] width 33 height 16
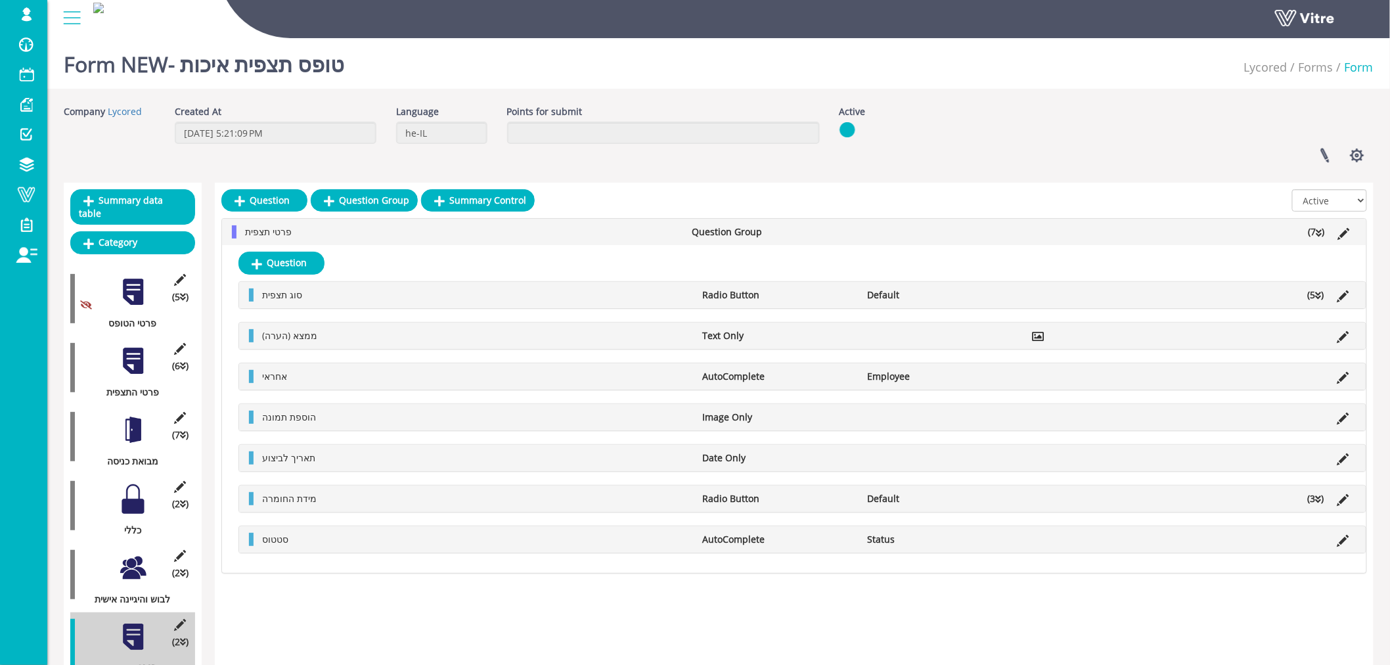
click at [135, 350] on div at bounding box center [133, 361] width 30 height 30
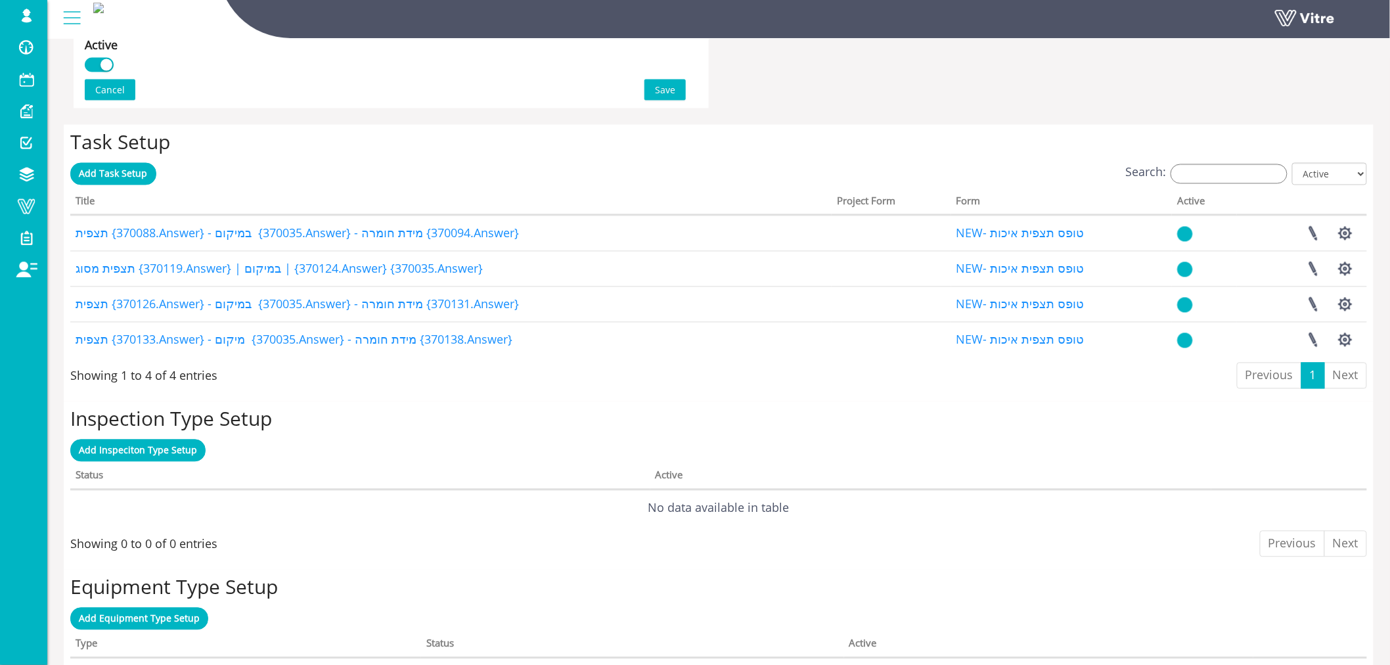
scroll to position [948, 0]
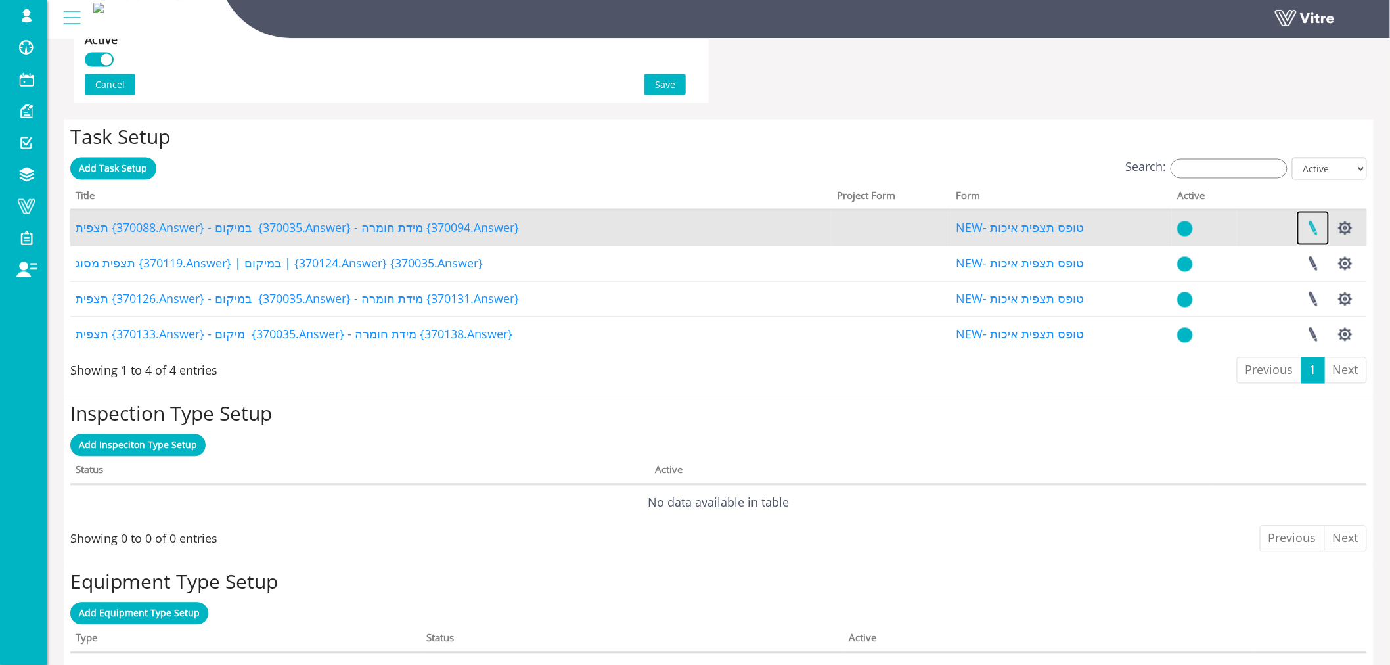
click at [1317, 231] on link at bounding box center [1313, 228] width 33 height 35
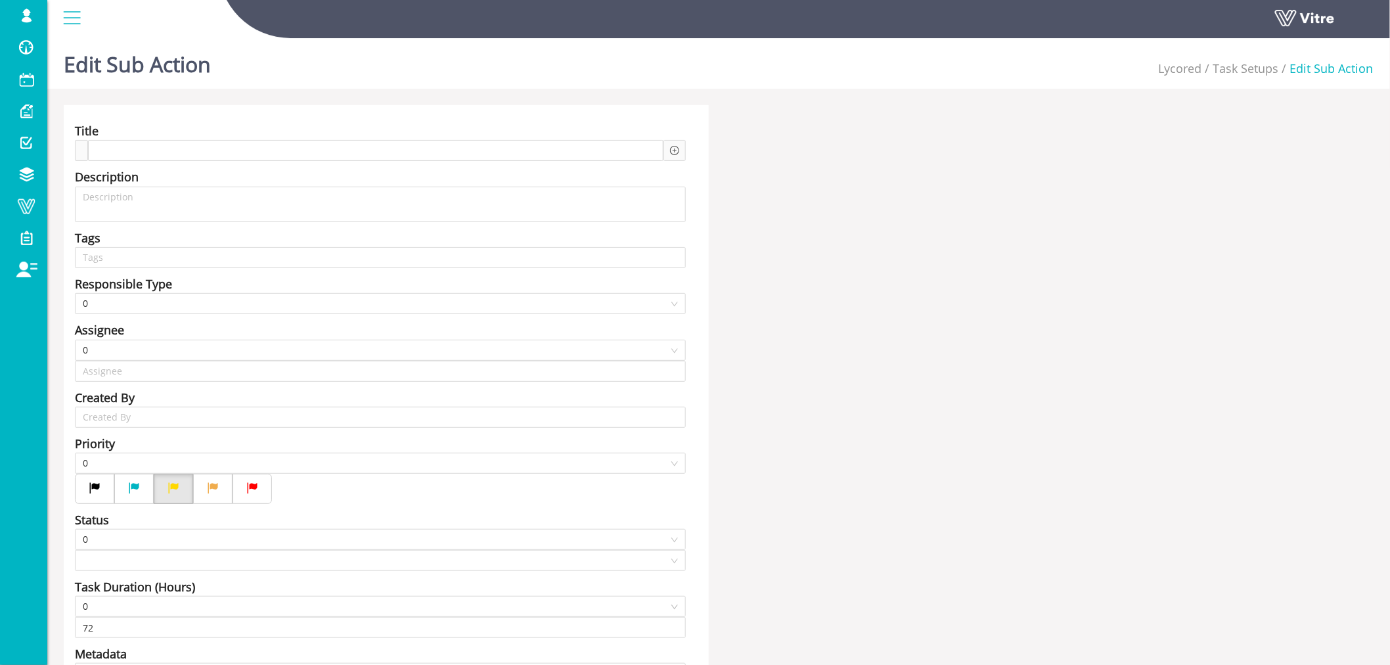
type input "Lishay Peled SU"
type input "24"
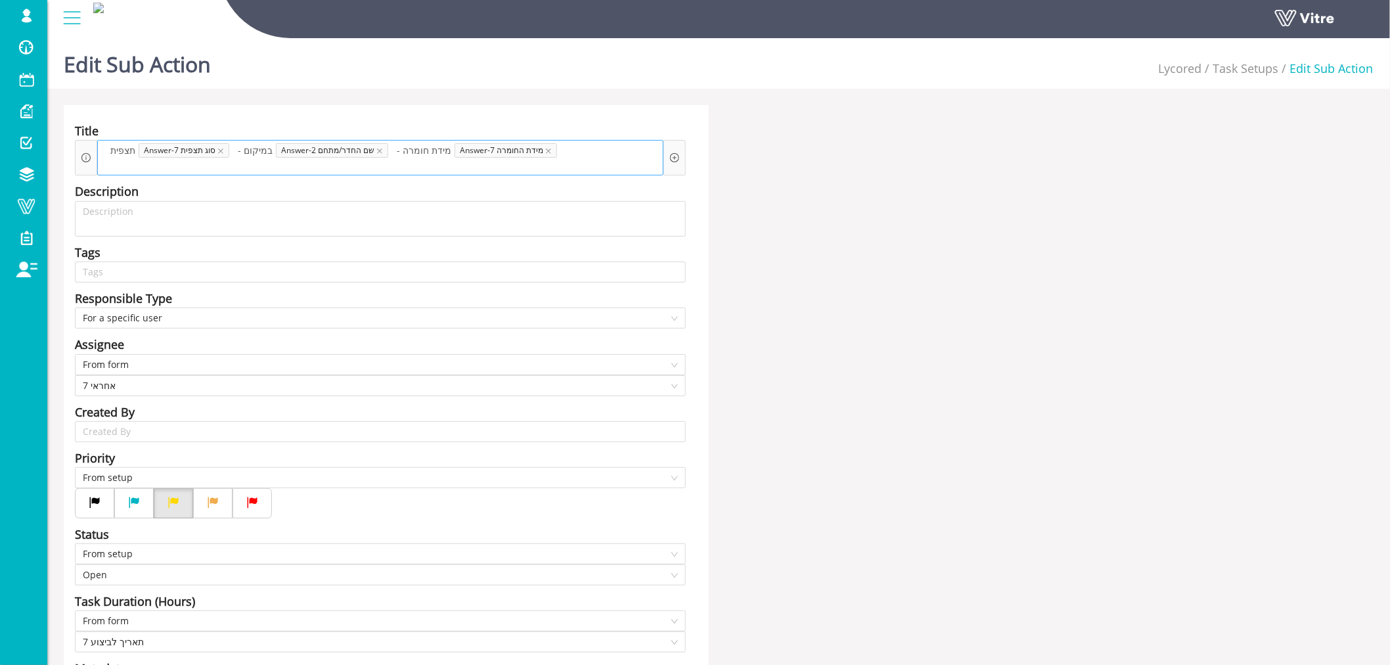
click at [114, 150] on span "תצפית" at bounding box center [123, 150] width 32 height 14
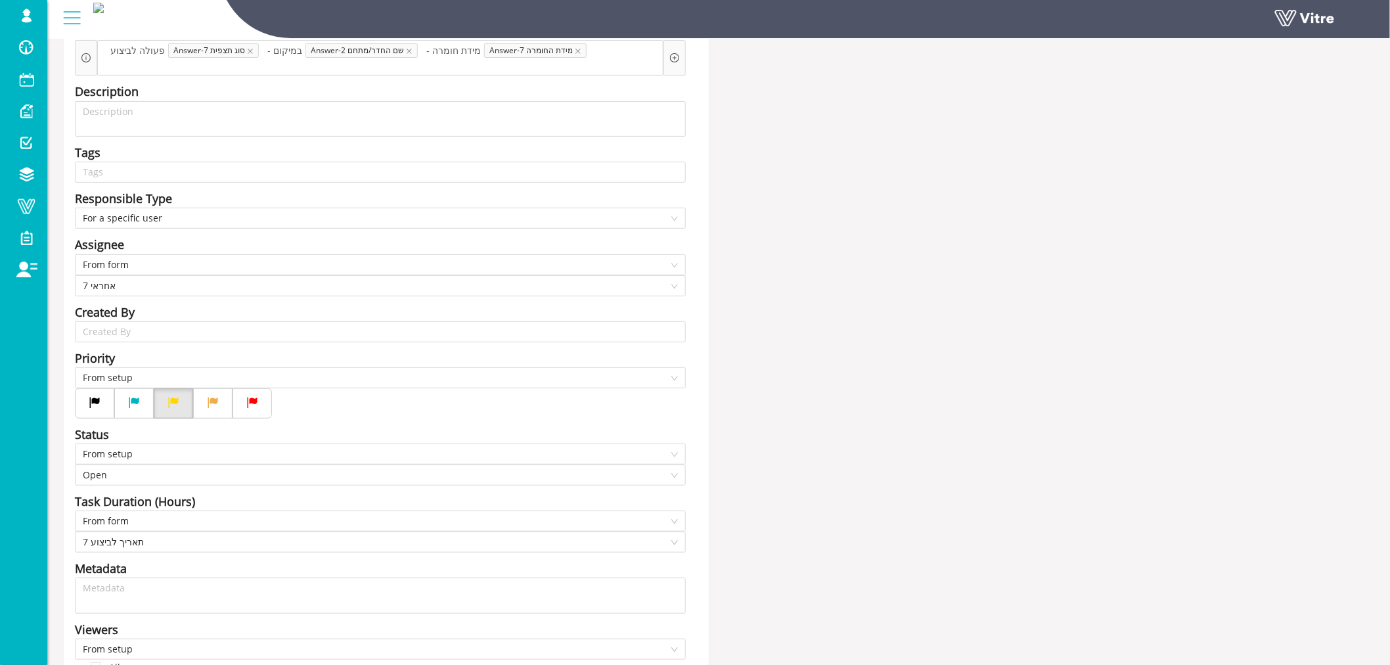
scroll to position [268, 0]
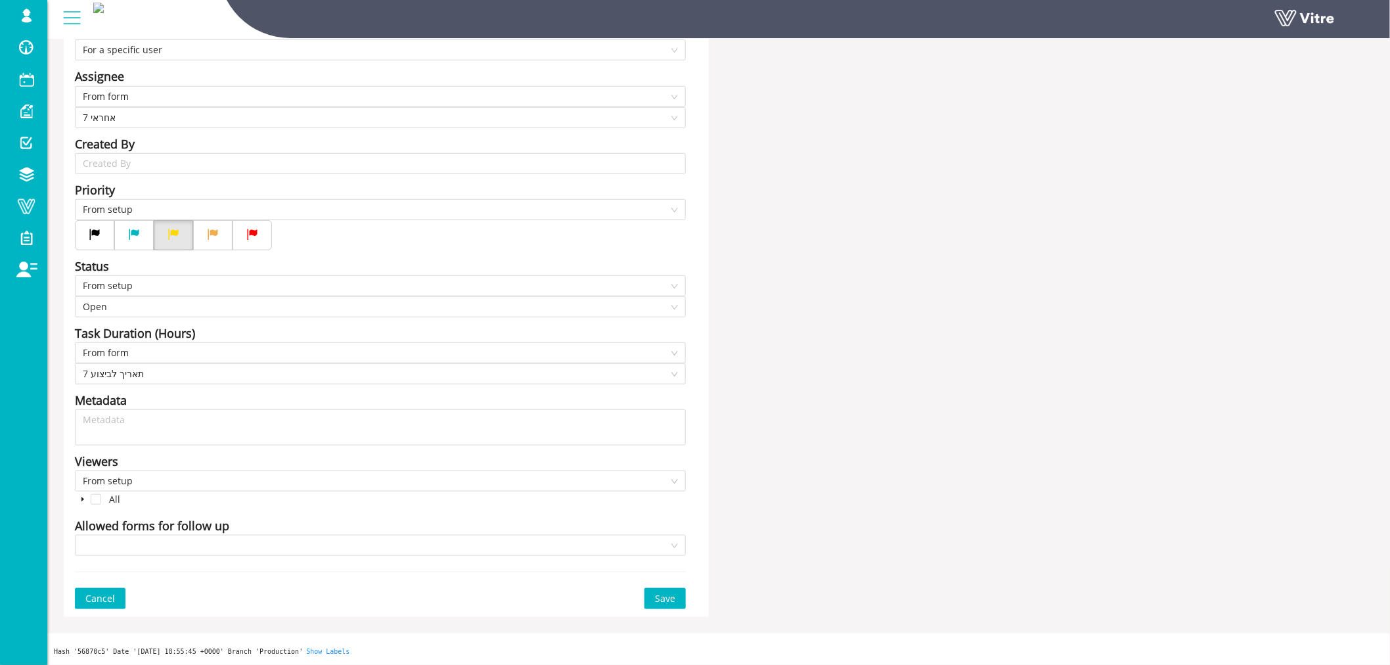
click at [667, 600] on span "Save" at bounding box center [665, 598] width 20 height 14
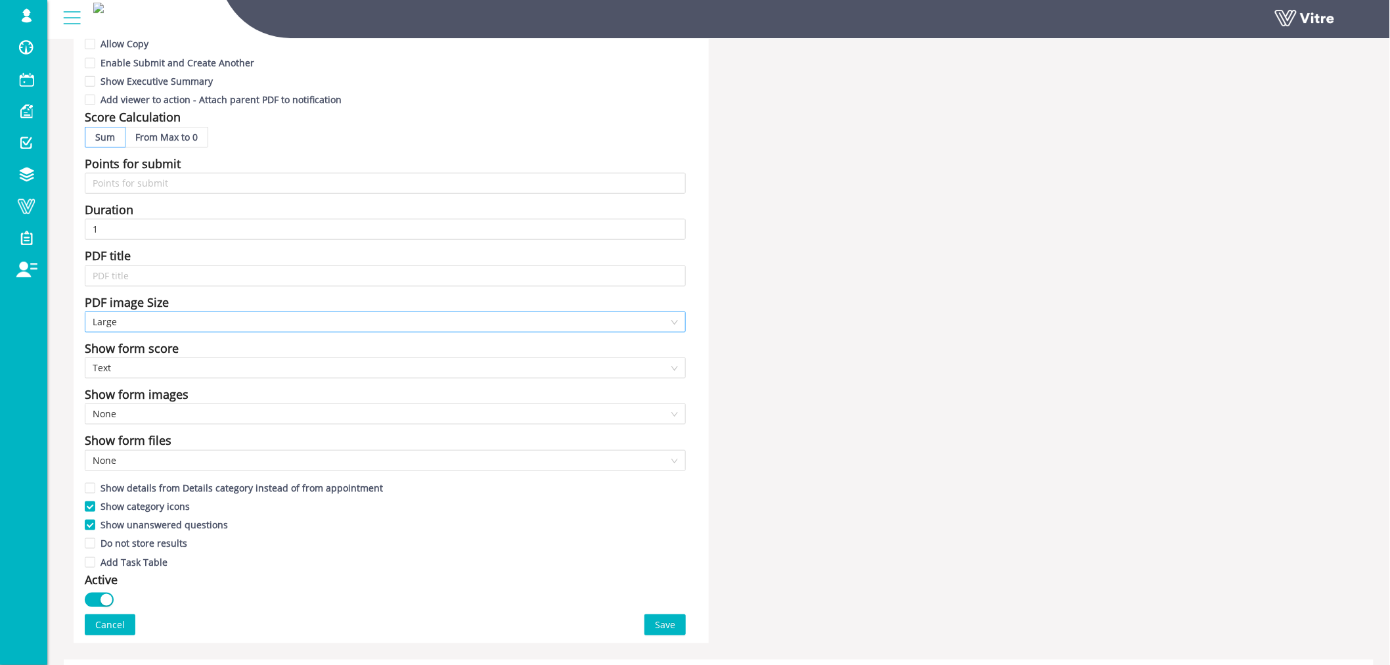
scroll to position [657, 0]
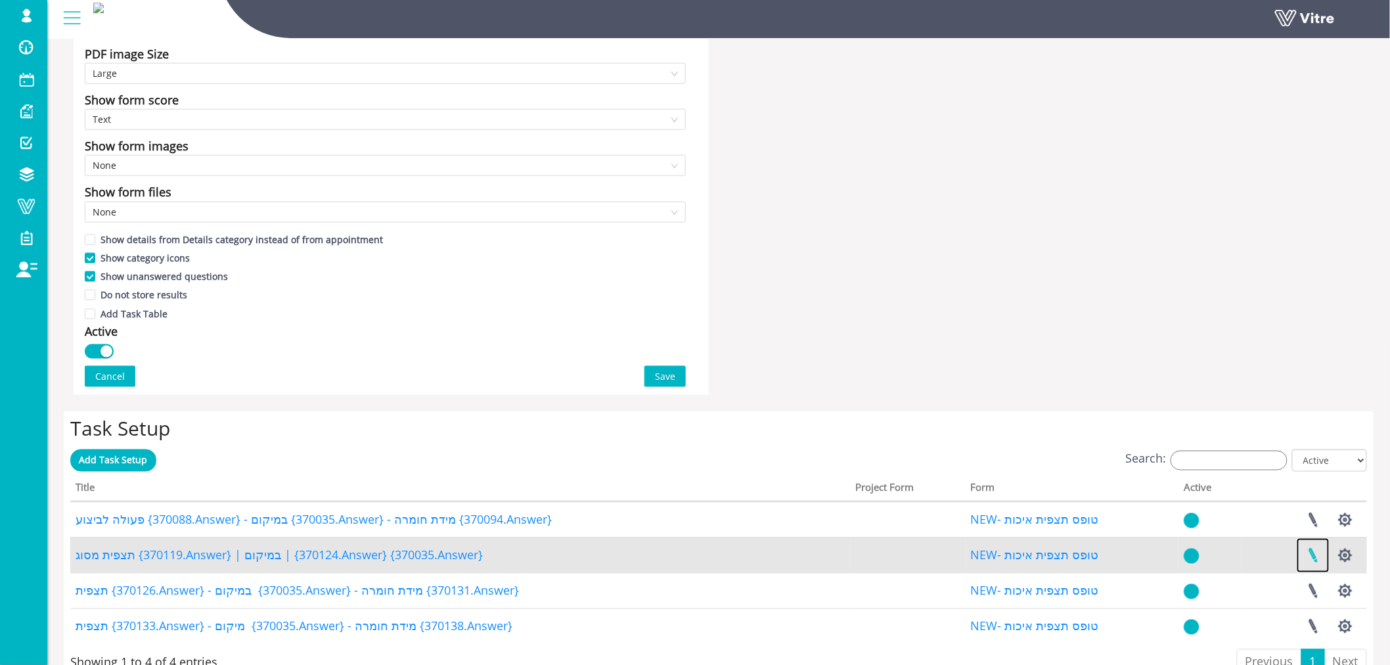
click at [1314, 557] on link at bounding box center [1313, 555] width 33 height 35
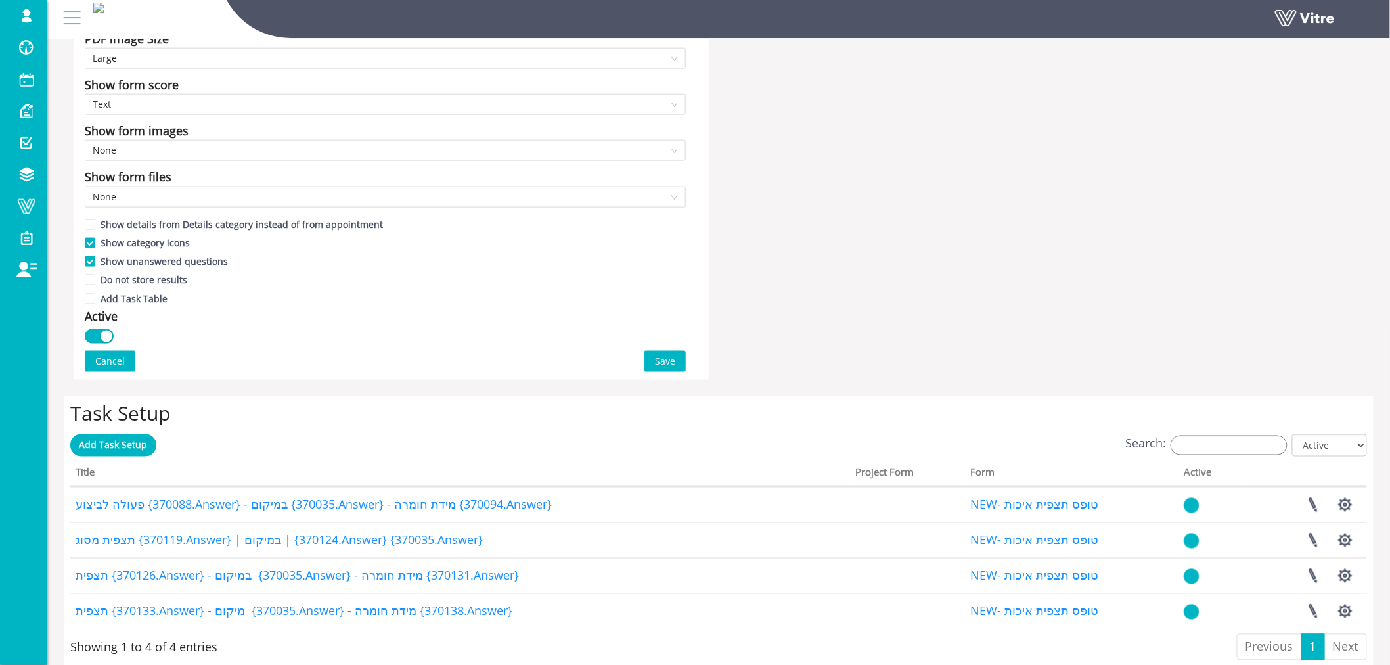
scroll to position [803, 0]
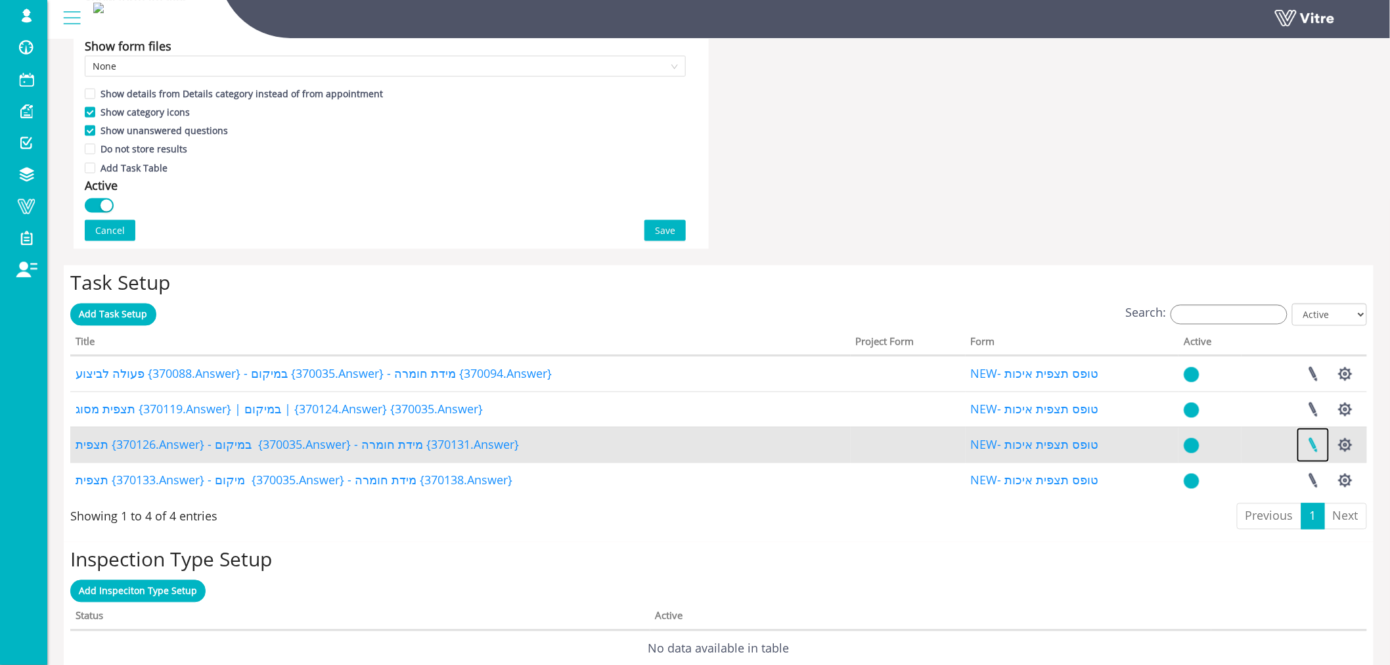
click at [1314, 447] on link at bounding box center [1313, 445] width 33 height 35
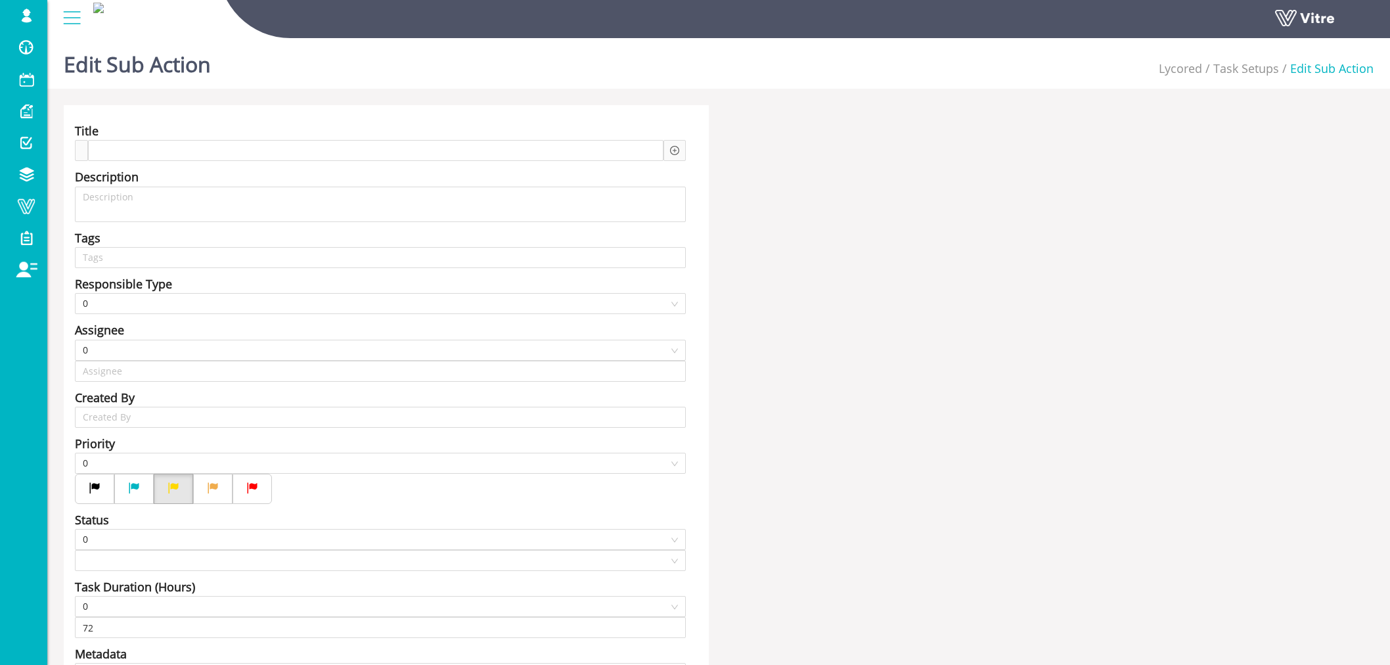
type input "Lishay Peled SU"
type input "24"
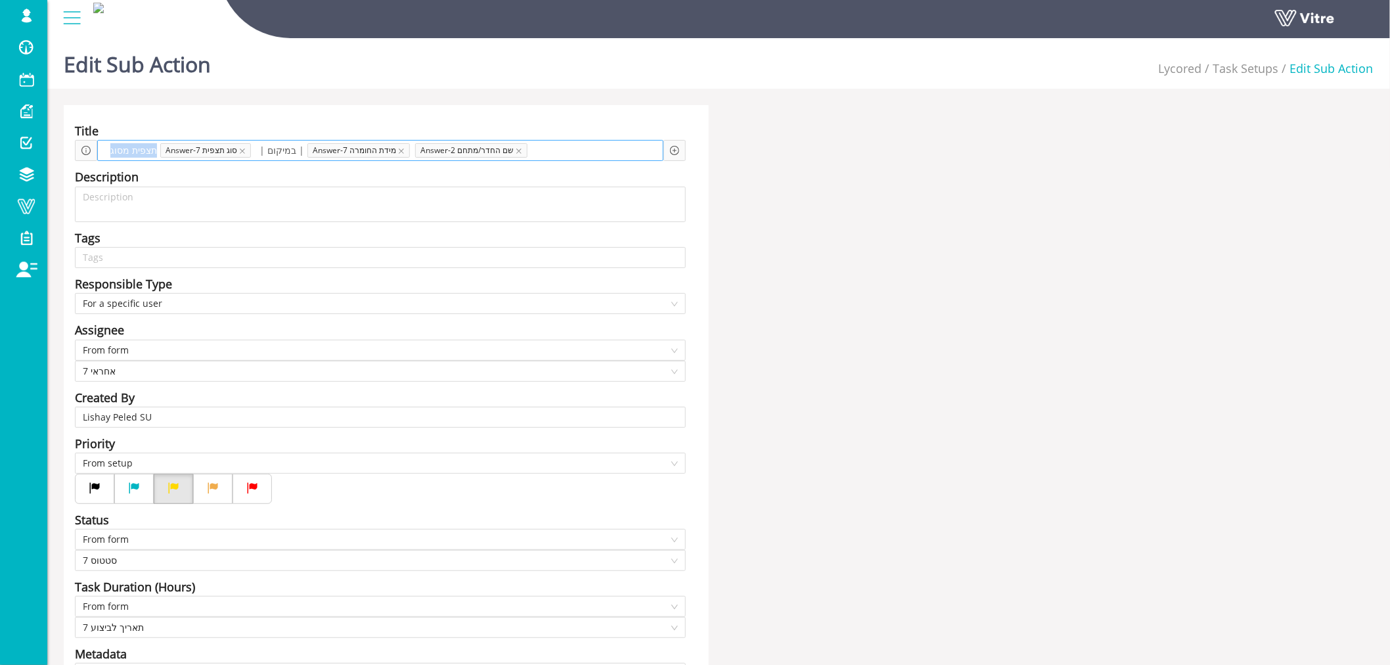
drag, startPoint x: 108, startPoint y: 151, endPoint x: 151, endPoint y: 154, distance: 43.4
click at [151, 154] on span "תצפית מסוג" at bounding box center [133, 150] width 53 height 14
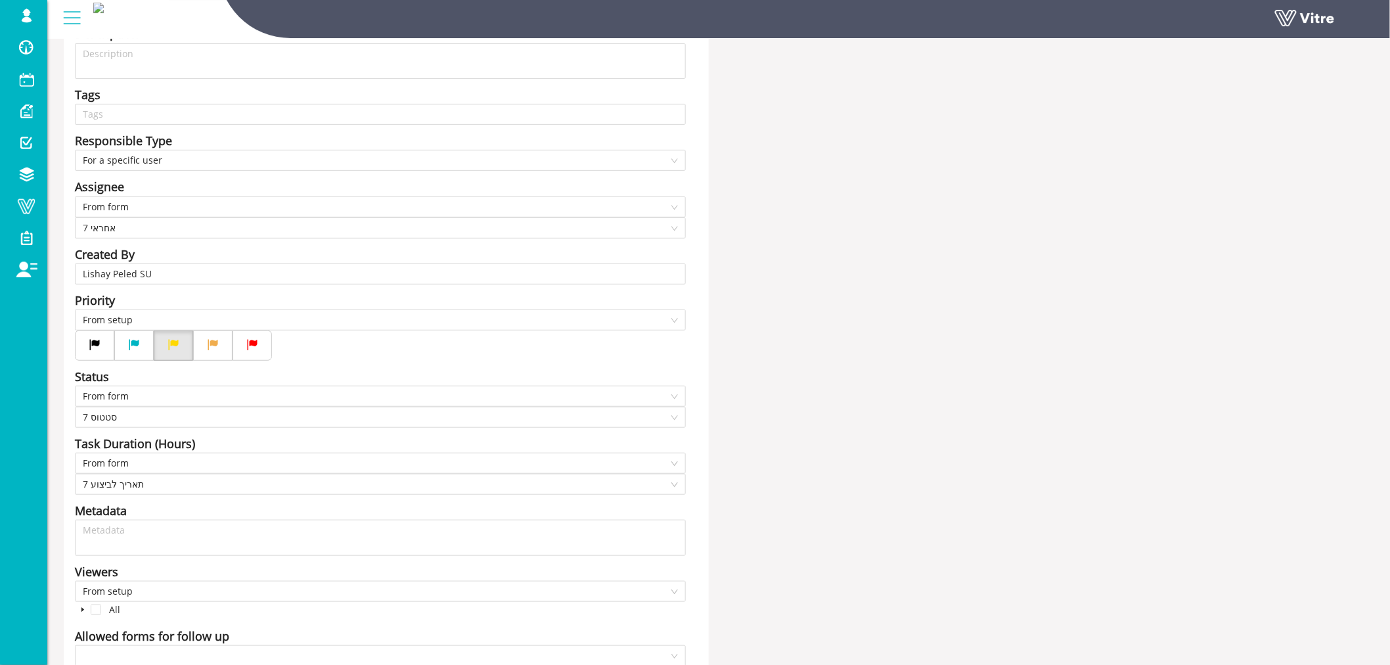
scroll to position [254, 0]
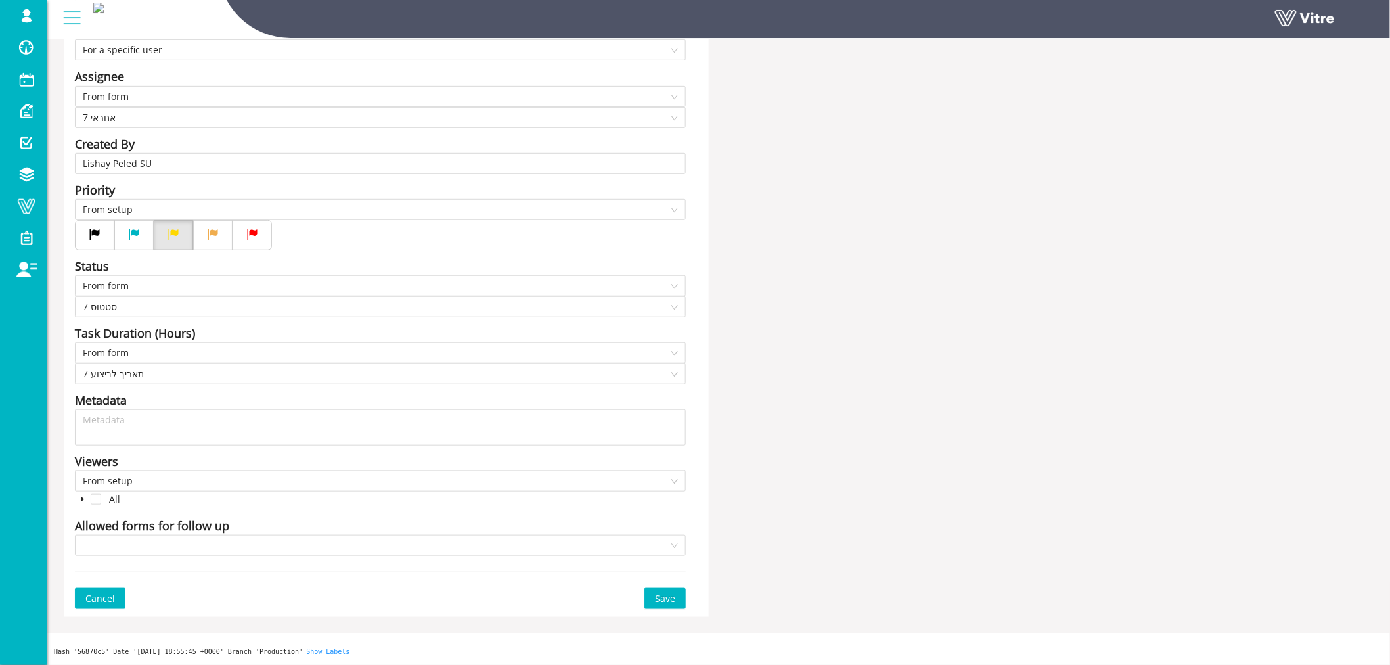
click at [658, 599] on span "Save" at bounding box center [665, 598] width 20 height 14
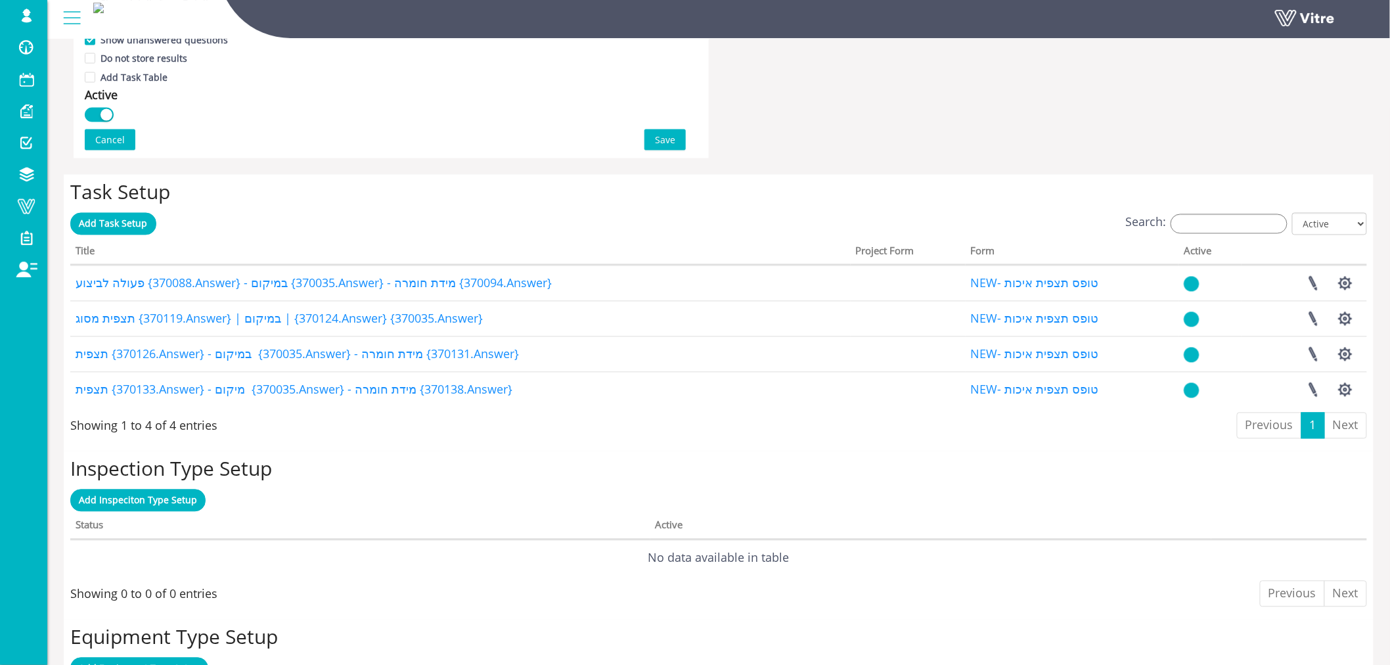
scroll to position [1065, 0]
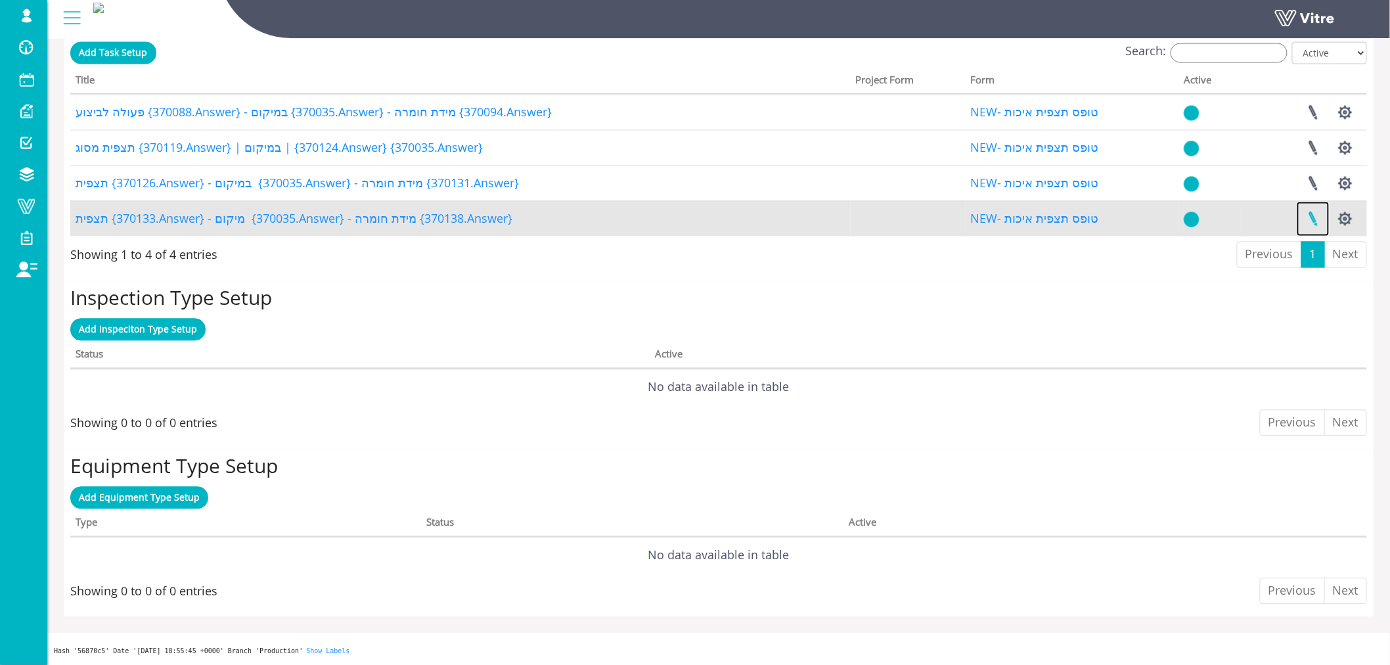
click at [1314, 215] on link at bounding box center [1313, 218] width 33 height 35
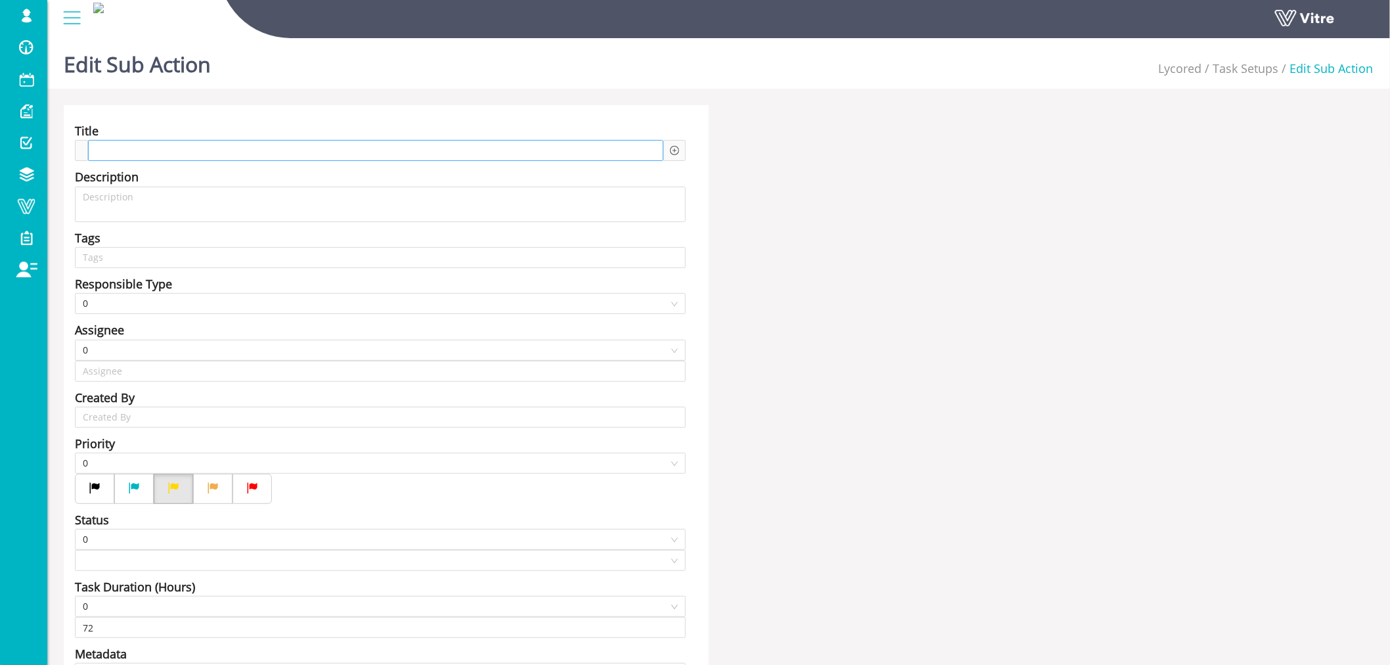
type input "Lishay Peled SU"
type input "24"
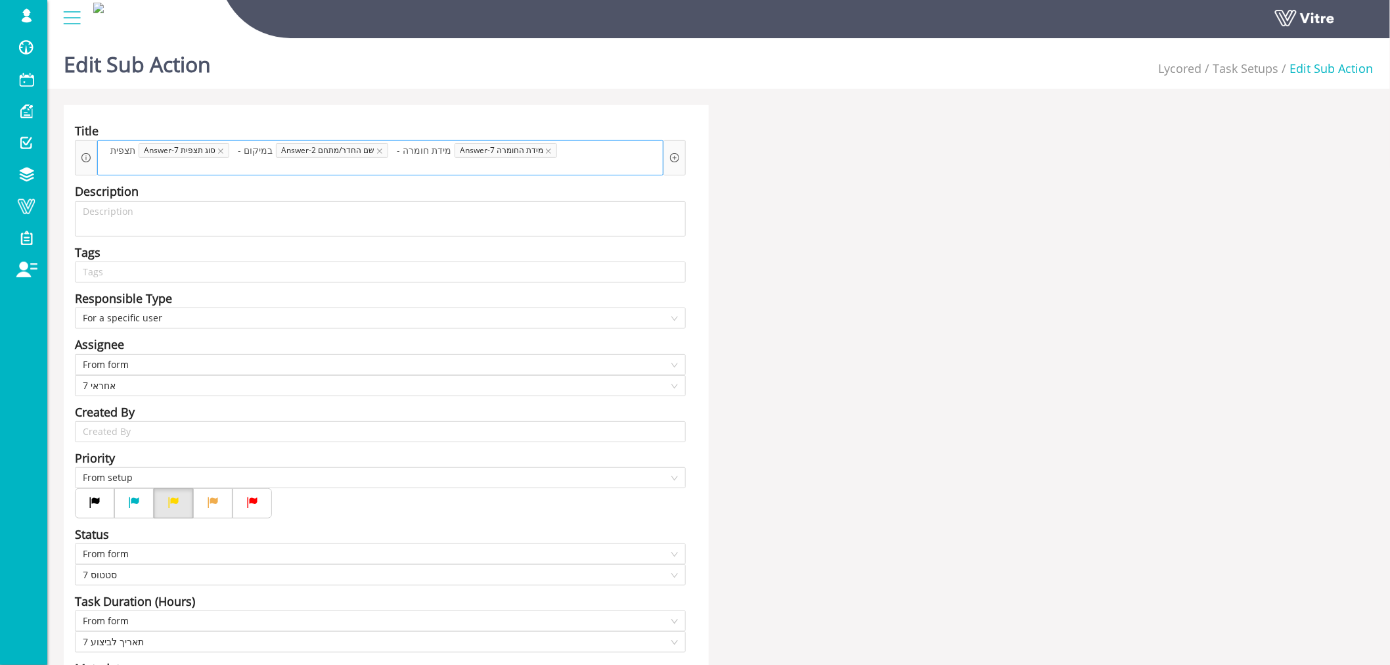
click at [120, 150] on span "תצפית" at bounding box center [123, 150] width 32 height 14
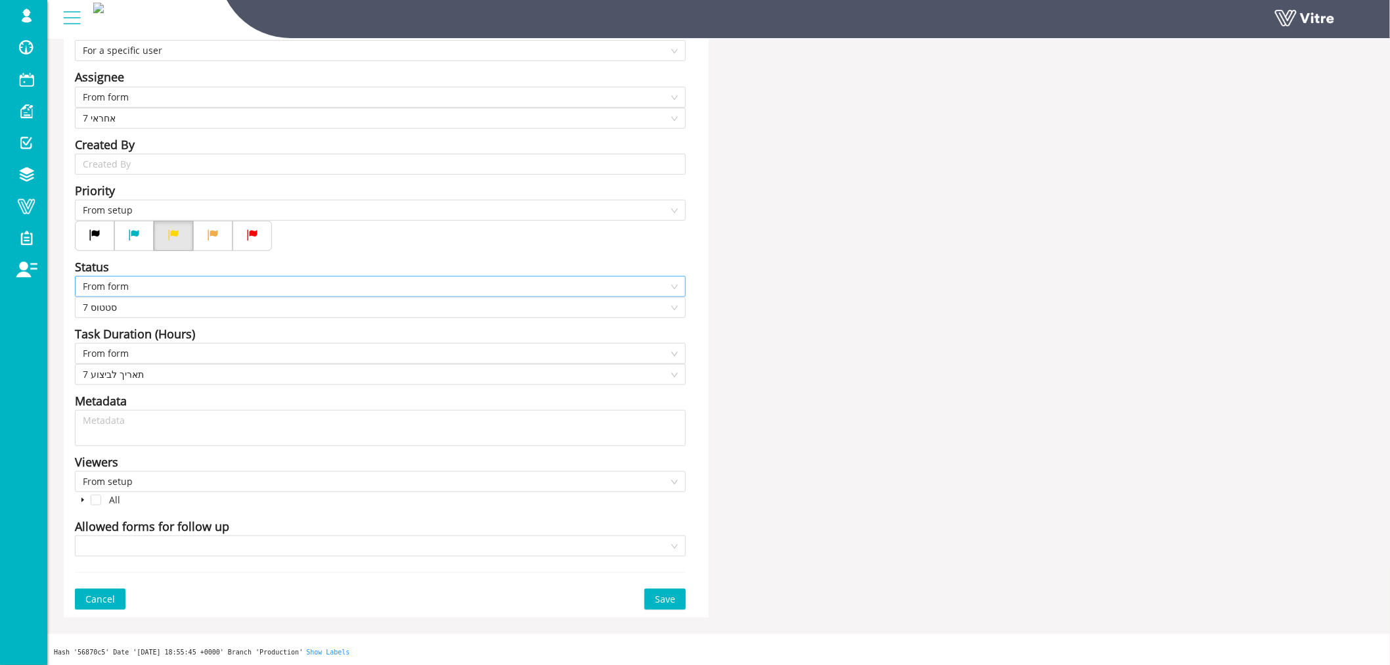
scroll to position [268, 0]
click at [664, 600] on span "Save" at bounding box center [665, 598] width 20 height 14
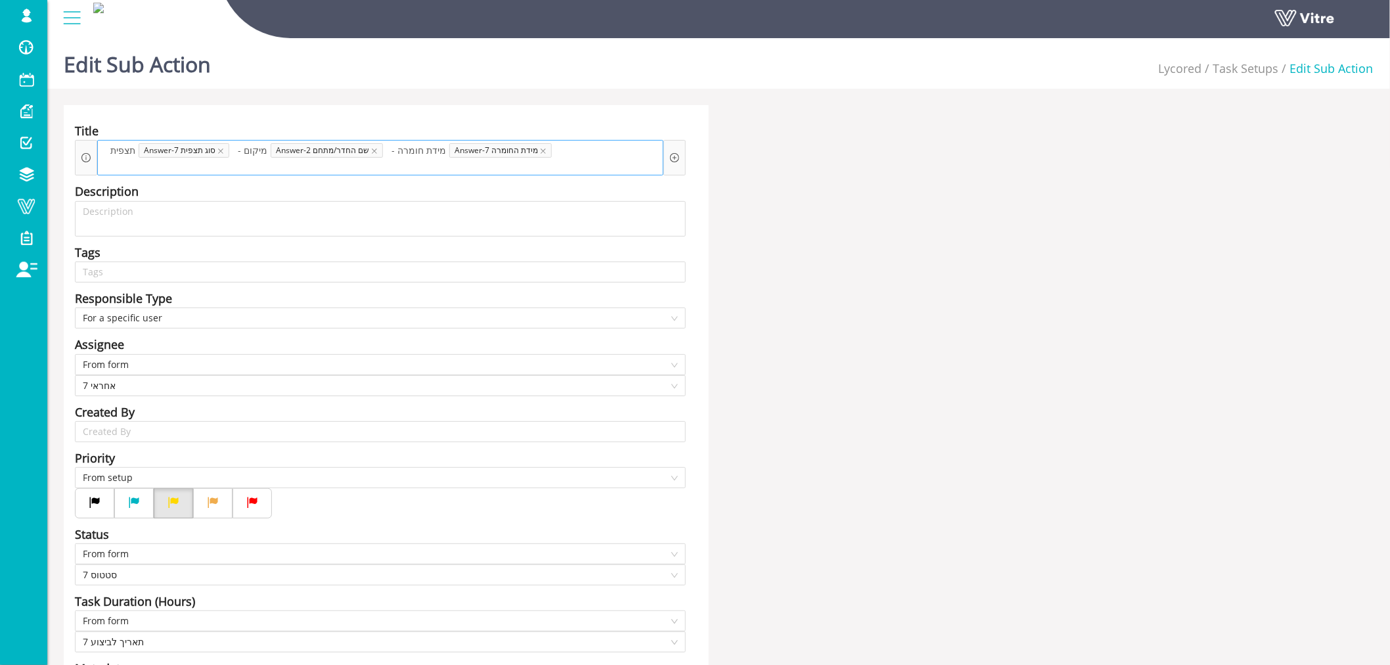
click at [120, 148] on span "תצפית" at bounding box center [123, 150] width 32 height 14
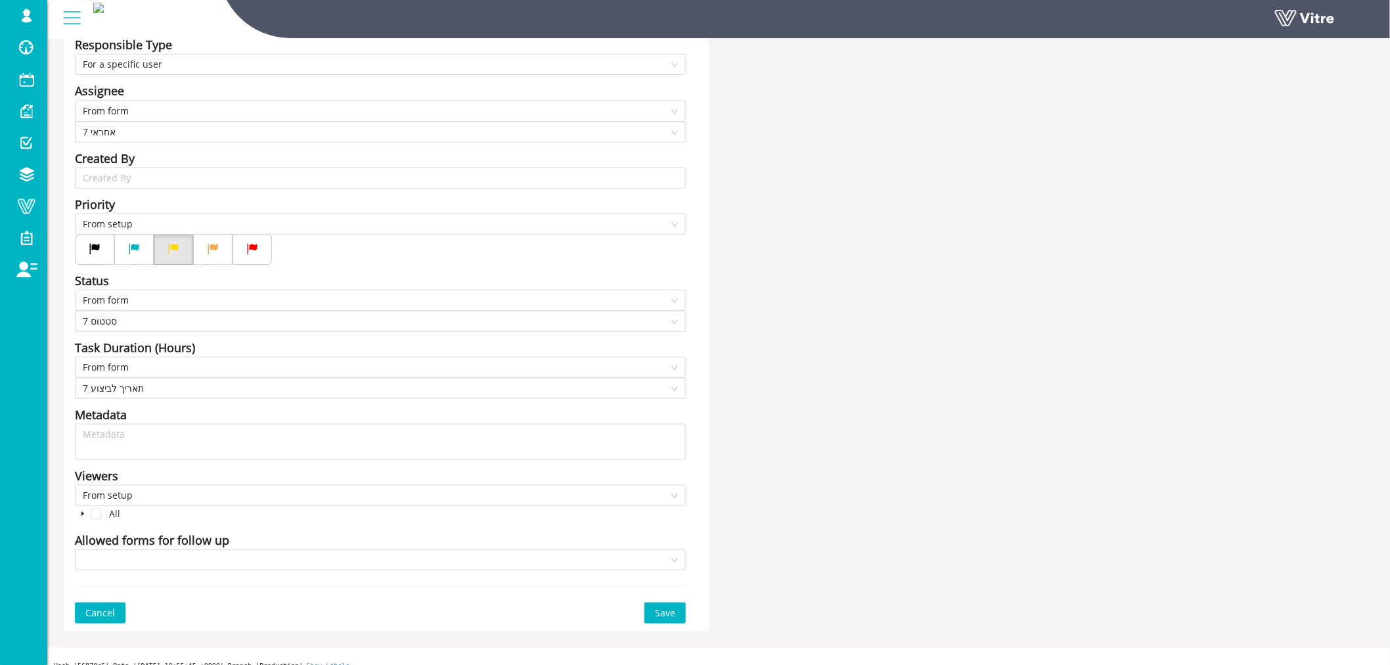
scroll to position [268, 0]
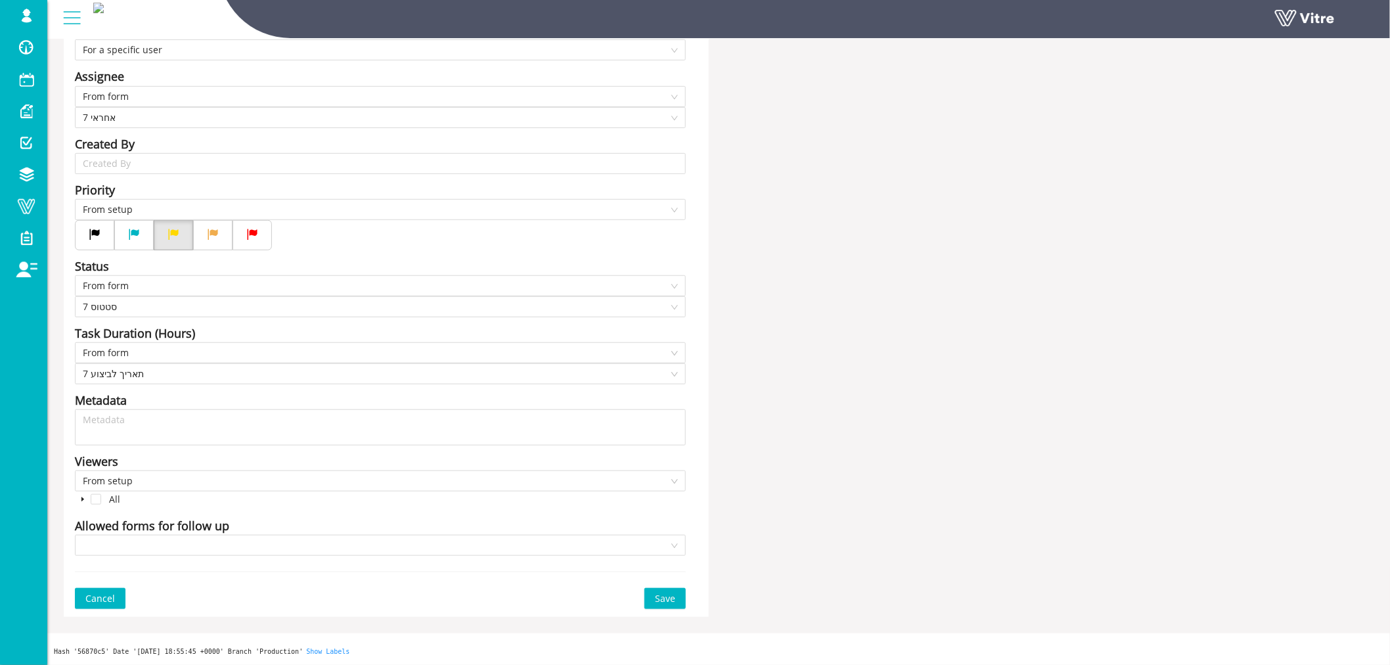
click at [671, 602] on span "Save" at bounding box center [665, 598] width 20 height 14
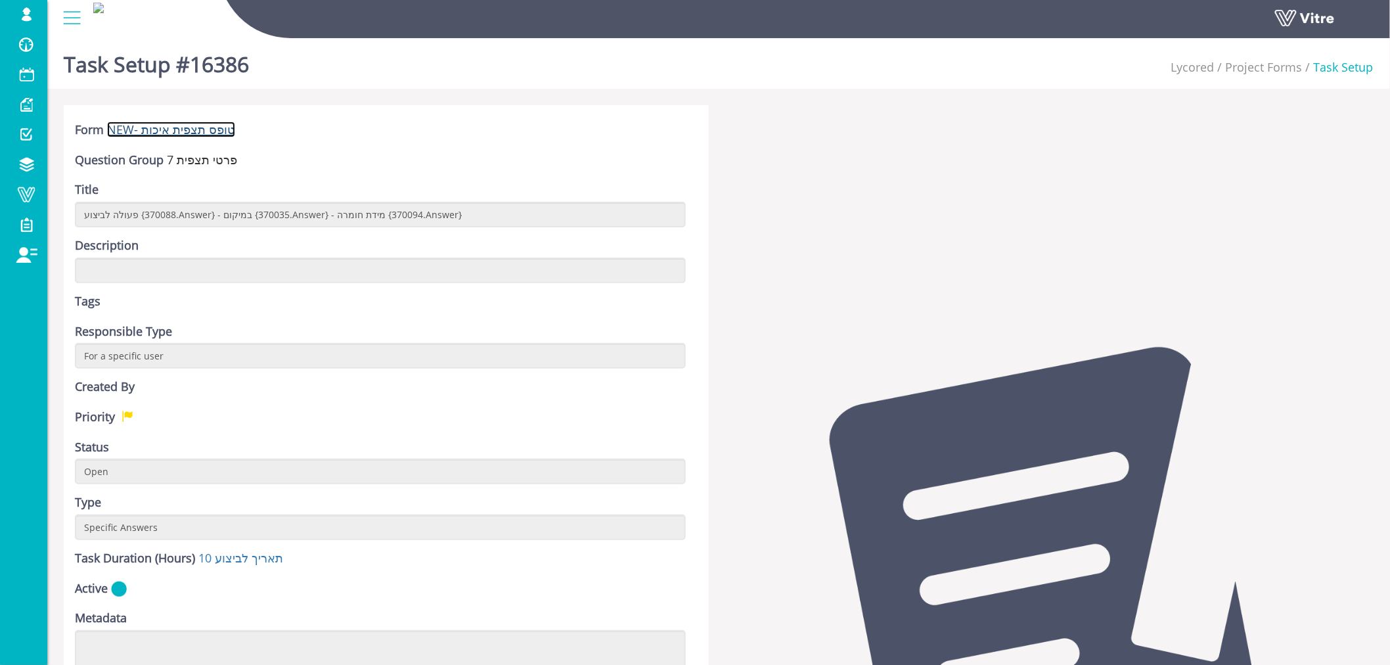
click at [202, 131] on link "NEW- טופס תצפית איכות" at bounding box center [171, 130] width 128 height 16
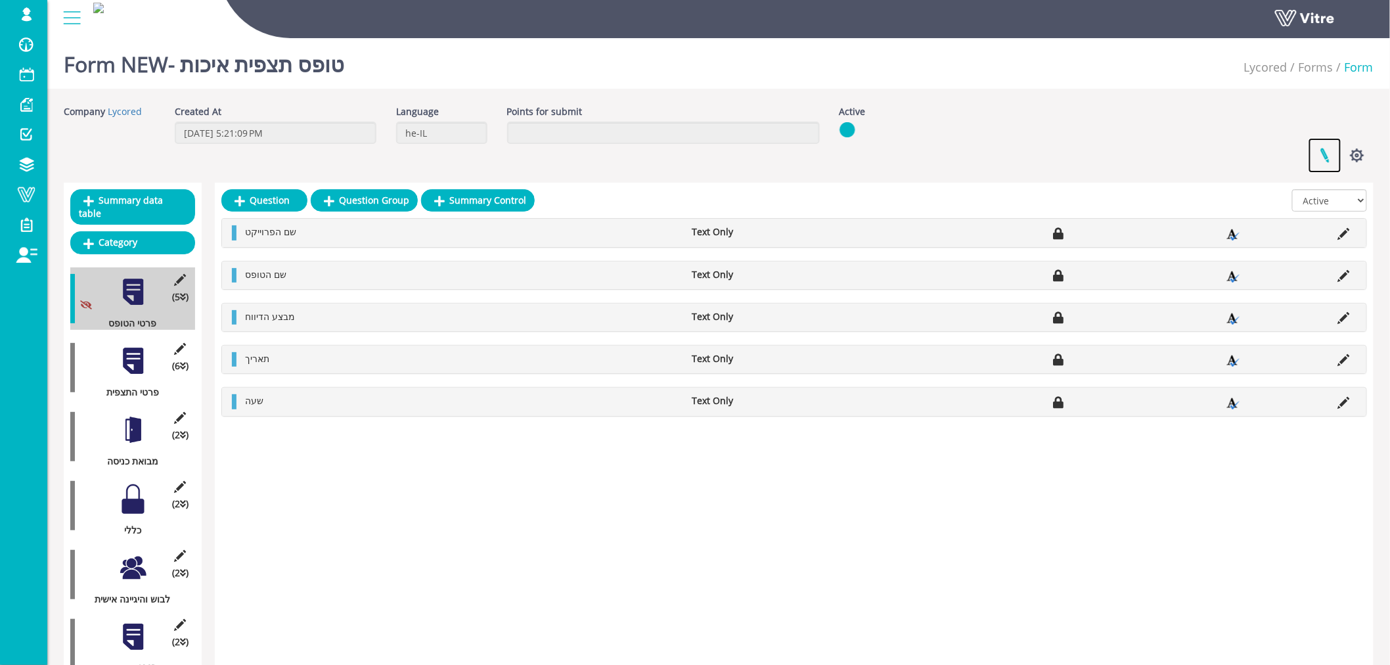
click at [1321, 159] on link at bounding box center [1324, 155] width 33 height 35
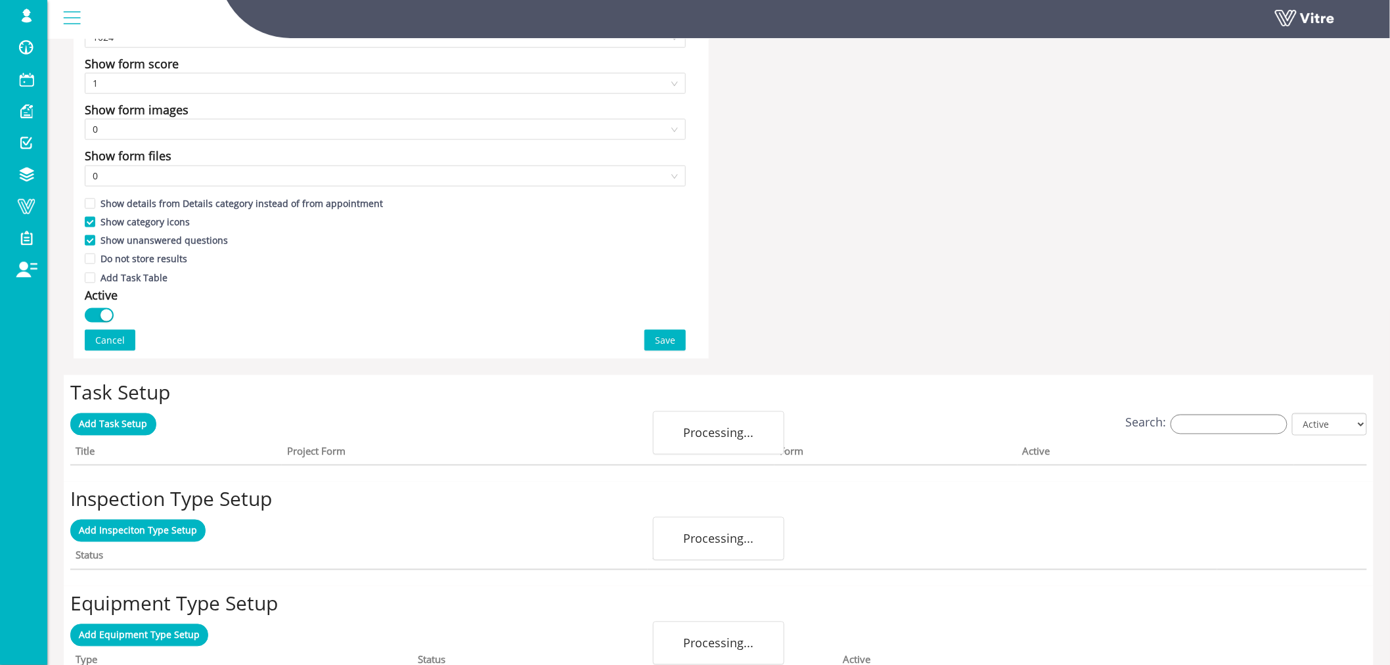
scroll to position [730, 0]
